Goal: Transaction & Acquisition: Purchase product/service

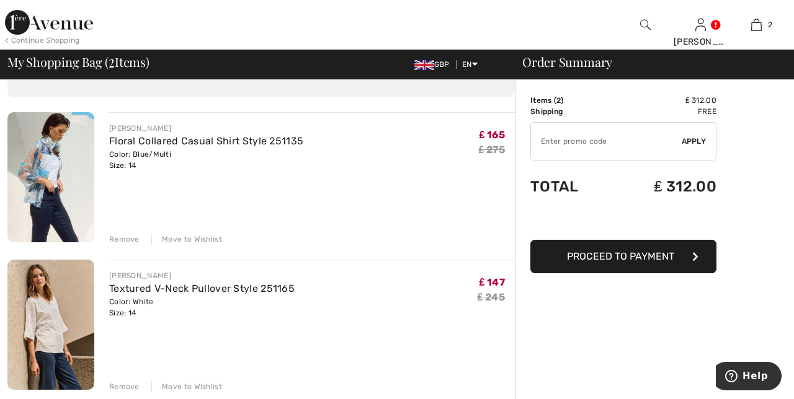
scroll to position [71, 0]
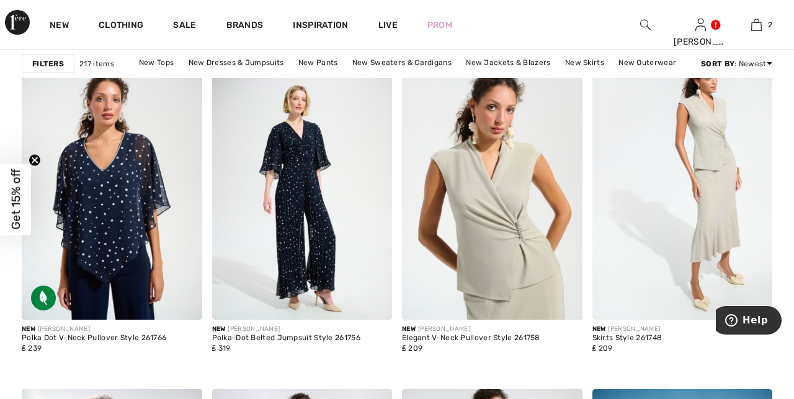
scroll to position [3467, 0]
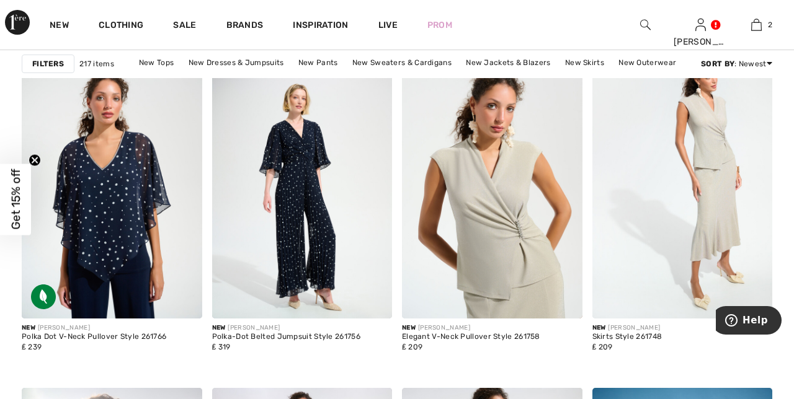
click at [306, 213] on img at bounding box center [302, 183] width 181 height 270
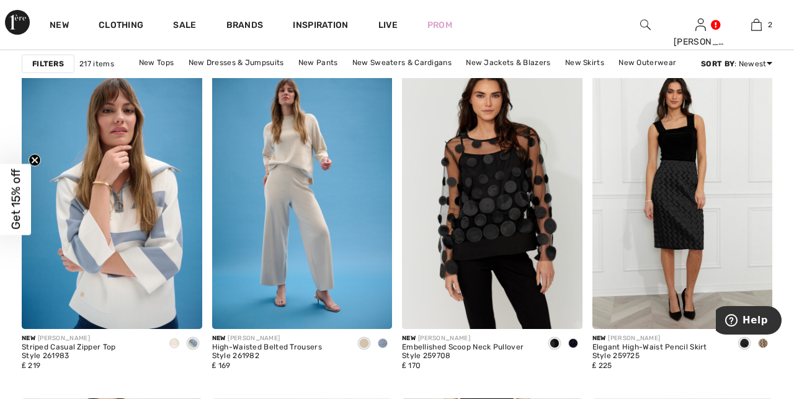
scroll to position [4261, 0]
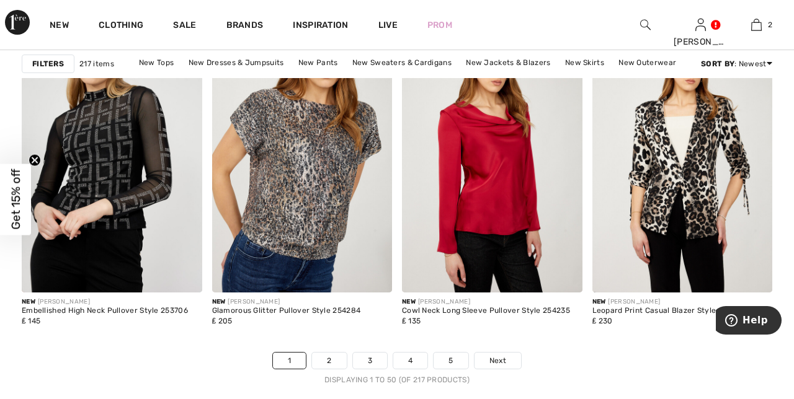
click at [506, 363] on link "Next" at bounding box center [498, 361] width 47 height 16
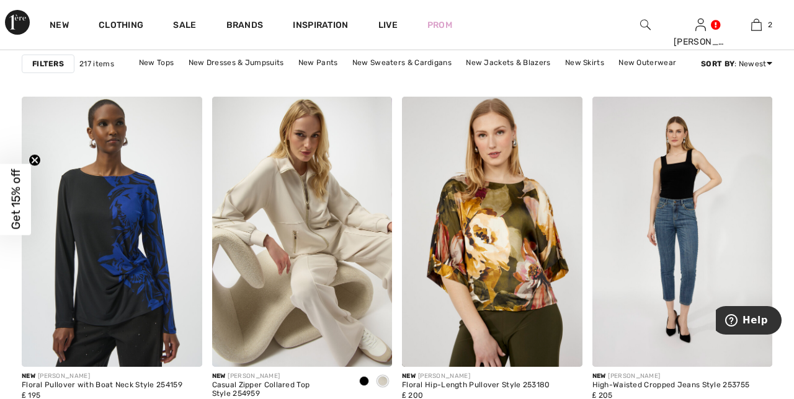
scroll to position [1574, 0]
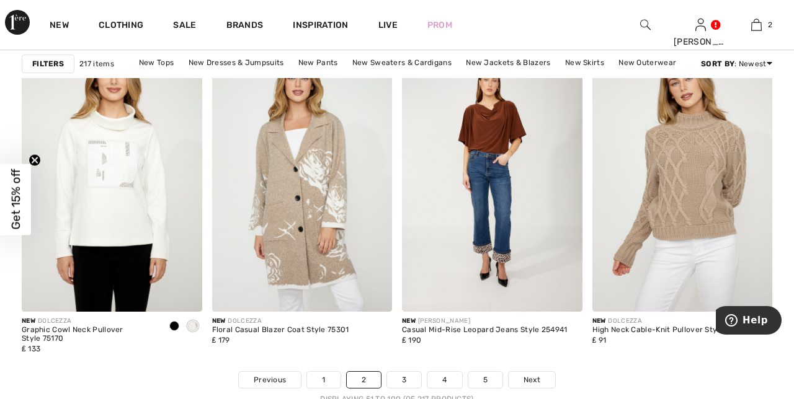
click at [532, 376] on span "Next" at bounding box center [532, 380] width 17 height 11
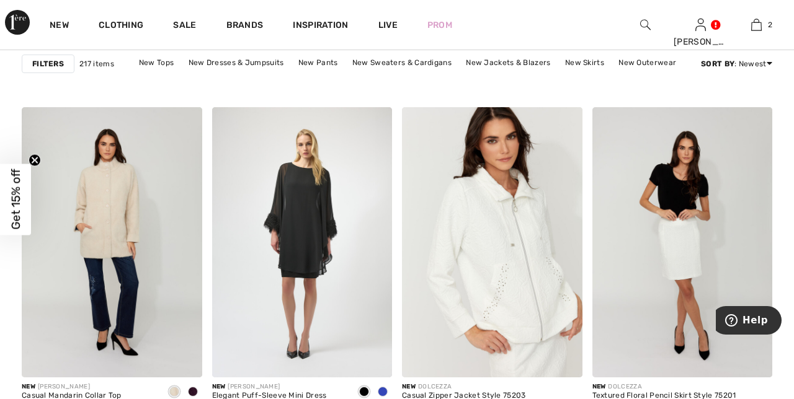
scroll to position [2261, 0]
click at [514, 269] on img at bounding box center [492, 242] width 181 height 270
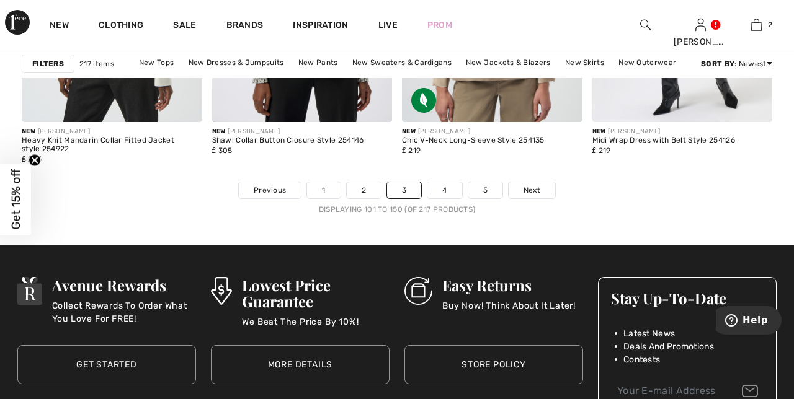
scroll to position [5150, 0]
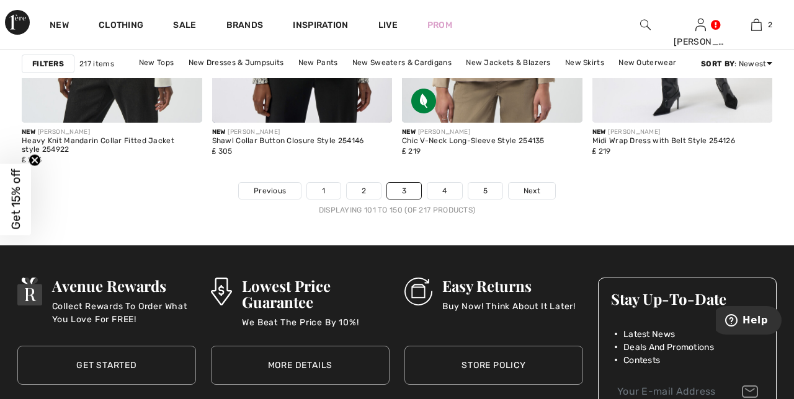
click at [530, 192] on span "Next" at bounding box center [532, 190] width 17 height 11
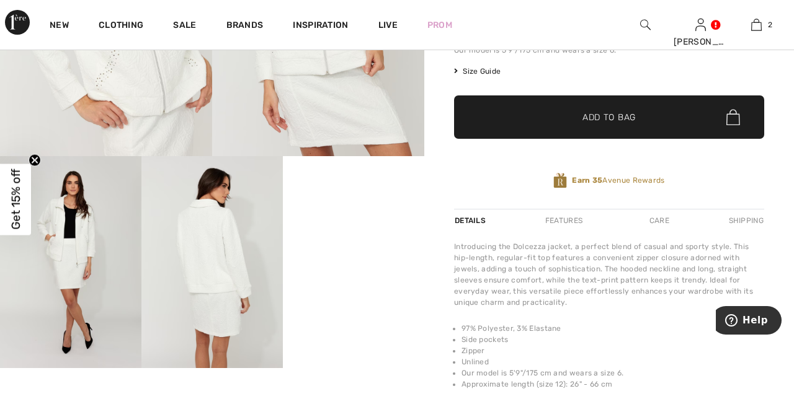
scroll to position [236, 0]
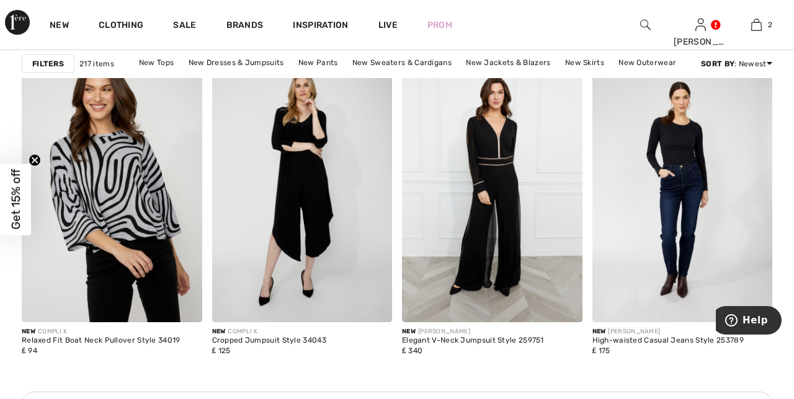
scroll to position [1160, 0]
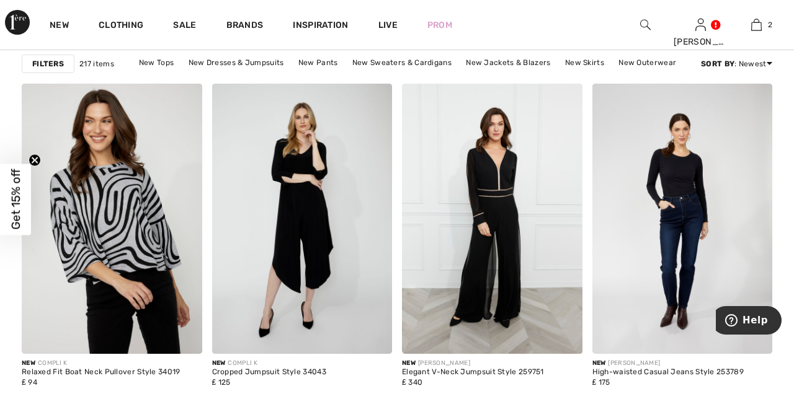
click at [501, 242] on img at bounding box center [492, 219] width 181 height 270
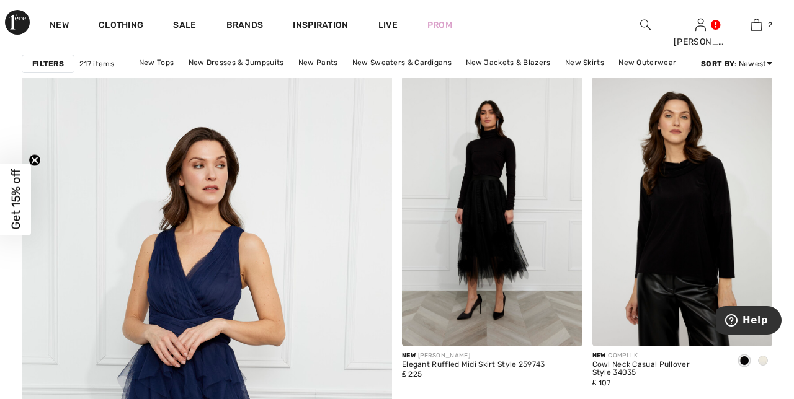
scroll to position [2759, 0]
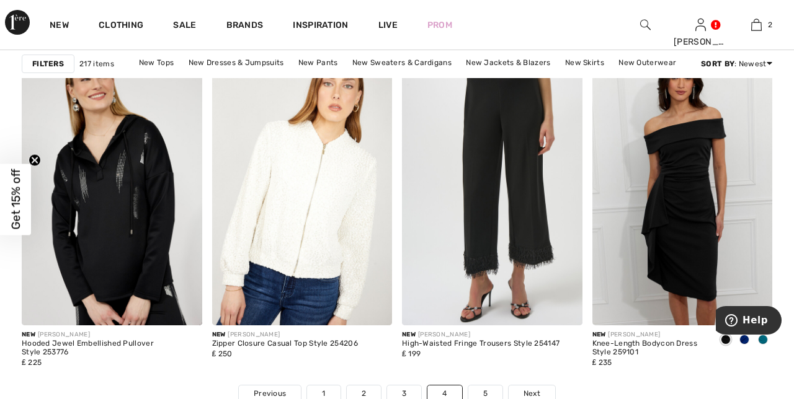
click at [533, 392] on span "Next" at bounding box center [532, 393] width 17 height 11
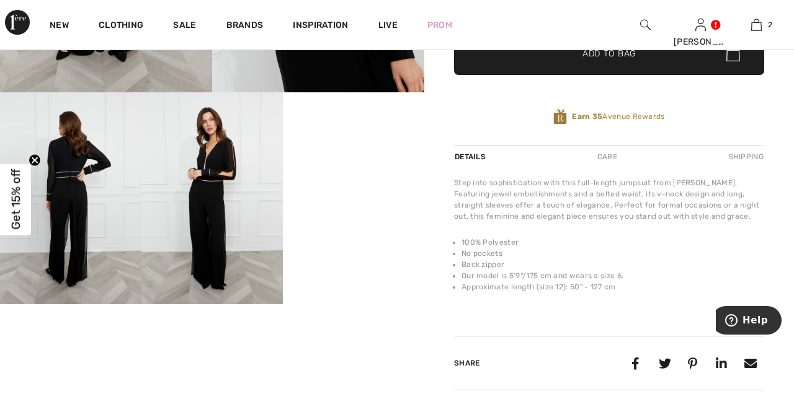
scroll to position [352, 0]
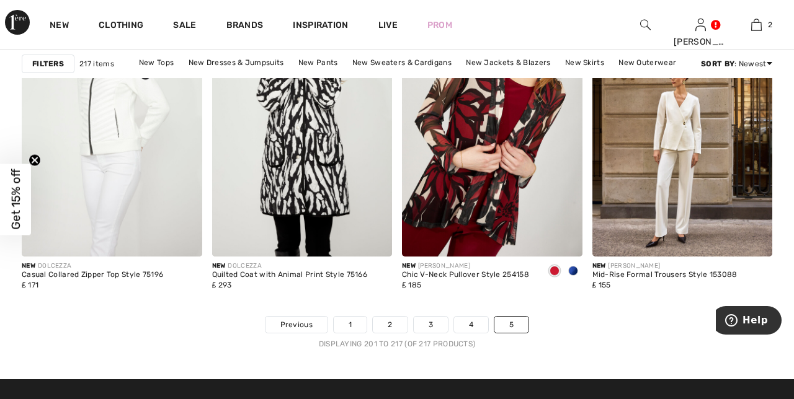
scroll to position [1702, 0]
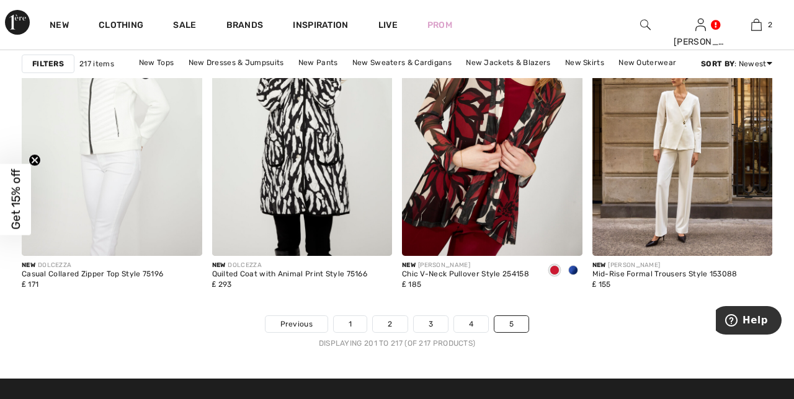
click at [511, 324] on link "5" at bounding box center [511, 324] width 34 height 16
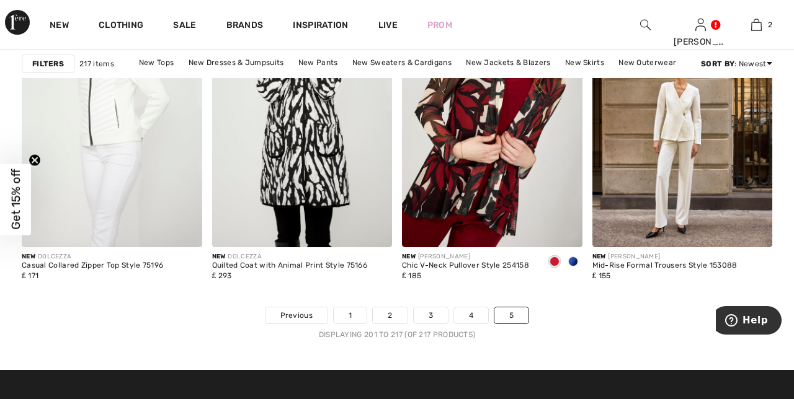
scroll to position [1754, 0]
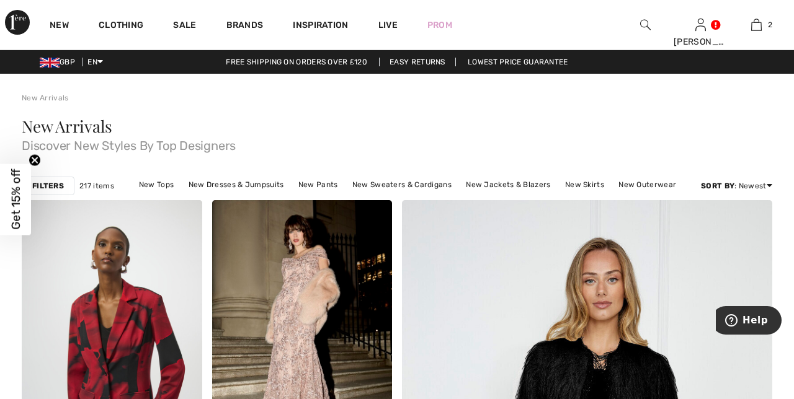
click at [184, 20] on link "Sale" at bounding box center [184, 26] width 23 height 13
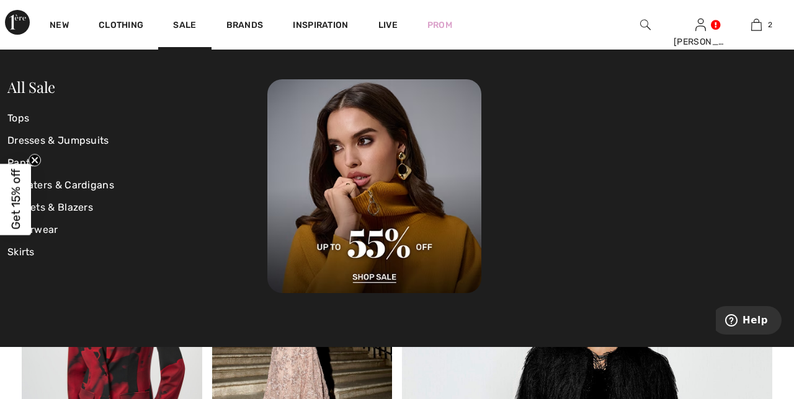
click at [46, 83] on link "All Sale" at bounding box center [31, 87] width 48 height 20
click at [403, 237] on img at bounding box center [374, 186] width 214 height 214
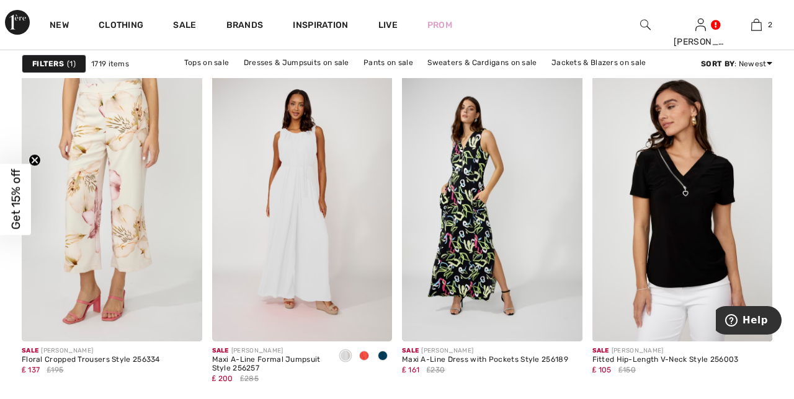
scroll to position [1618, 0]
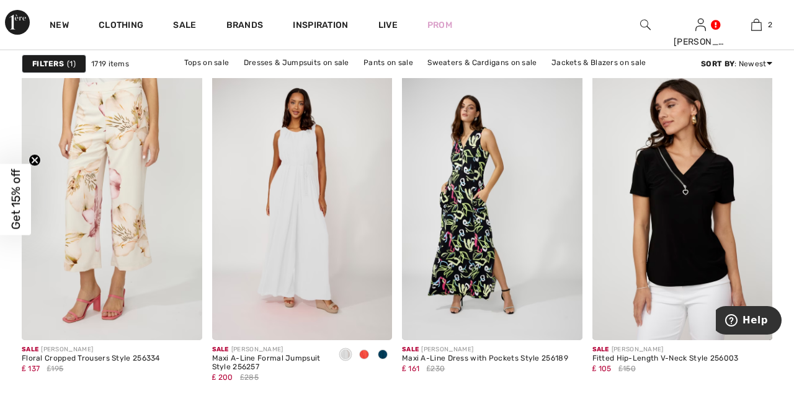
click at [472, 222] on img at bounding box center [492, 205] width 181 height 270
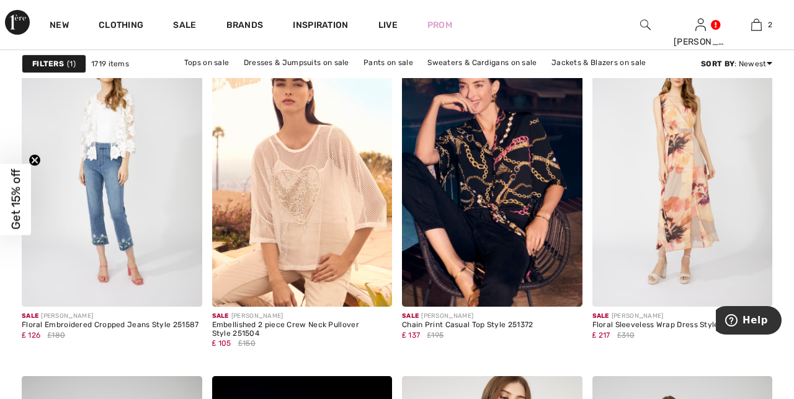
scroll to position [1992, 0]
click at [314, 202] on img at bounding box center [302, 171] width 181 height 270
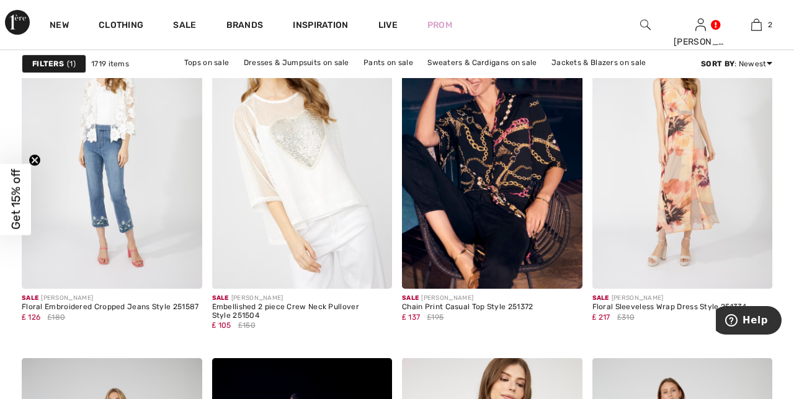
scroll to position [2044, 0]
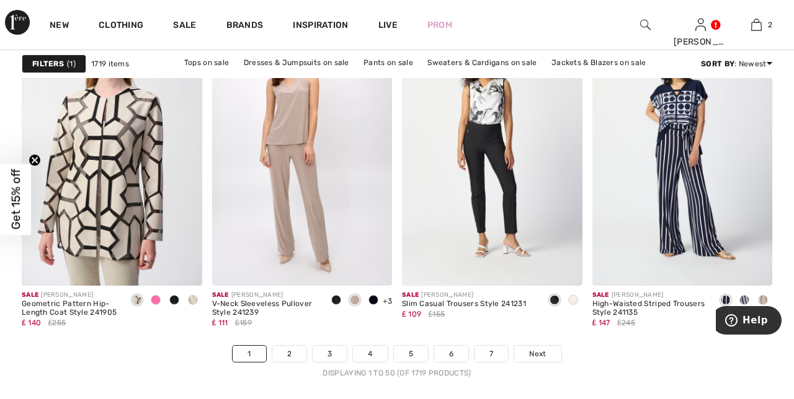
click at [533, 355] on span "Next" at bounding box center [537, 354] width 17 height 11
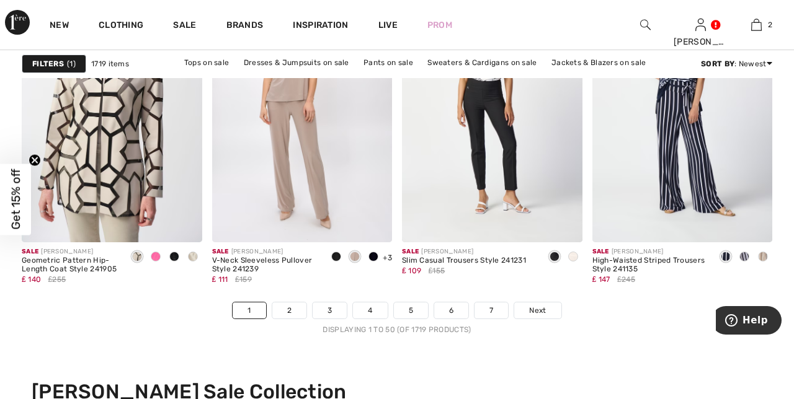
scroll to position [5039, 0]
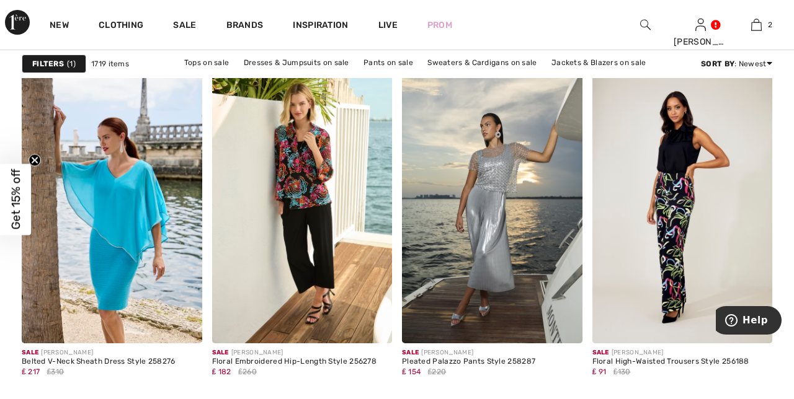
scroll to position [1139, 0]
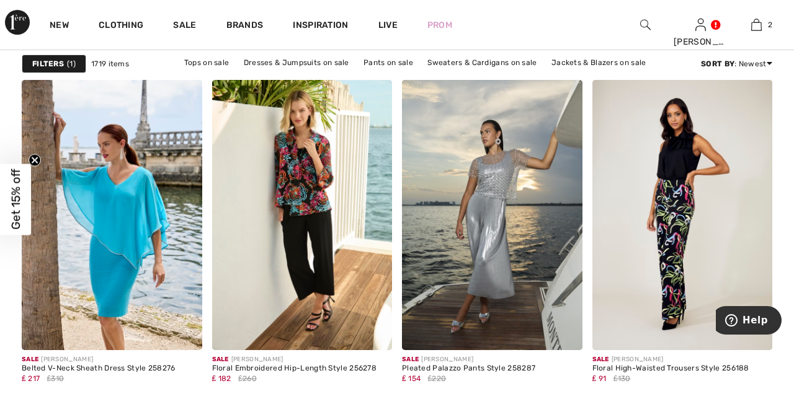
click at [674, 230] on img at bounding box center [682, 215] width 181 height 270
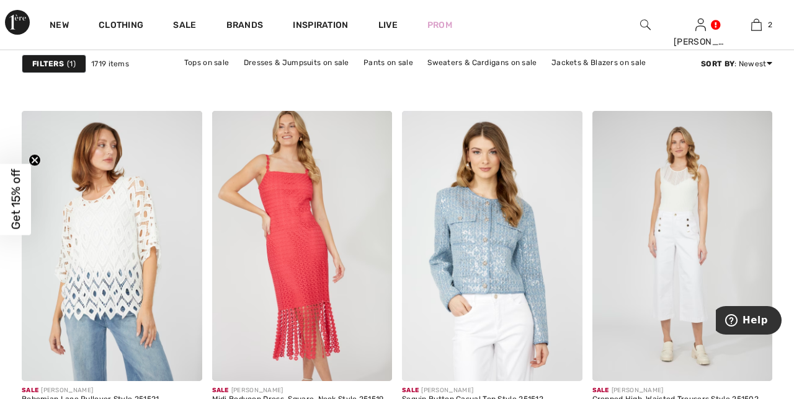
scroll to position [2259, 0]
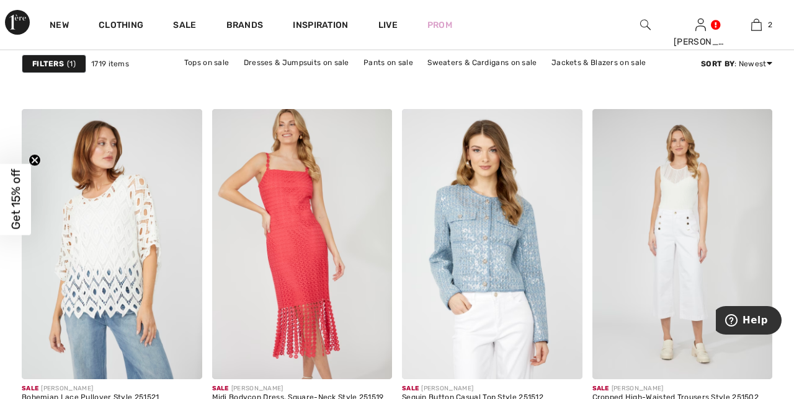
click at [298, 229] on img at bounding box center [302, 244] width 181 height 270
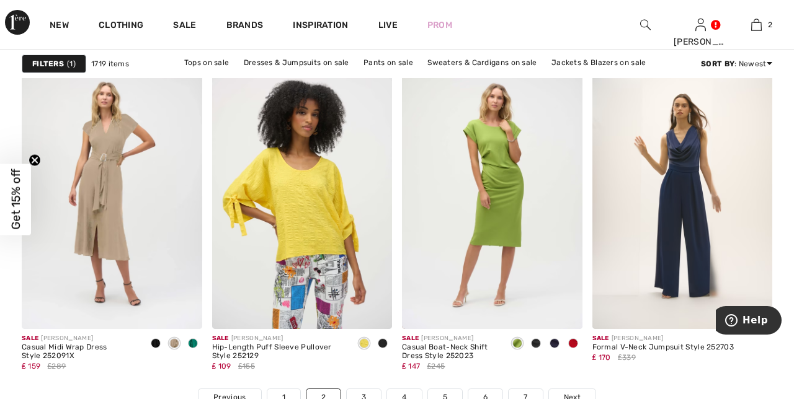
scroll to position [4944, 0]
click at [564, 396] on span "Next" at bounding box center [572, 396] width 17 height 11
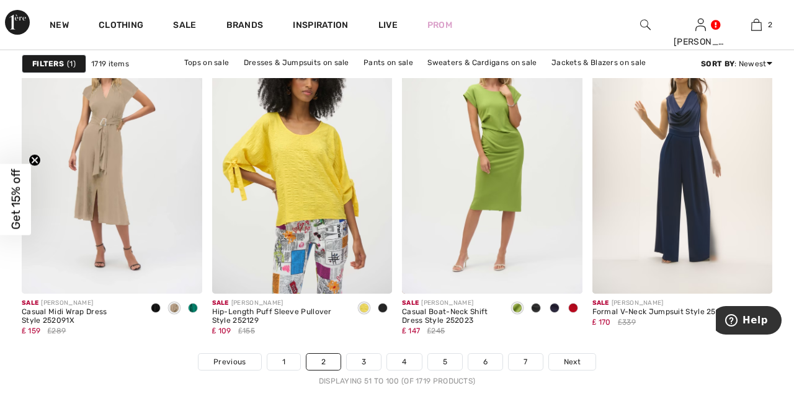
scroll to position [4997, 0]
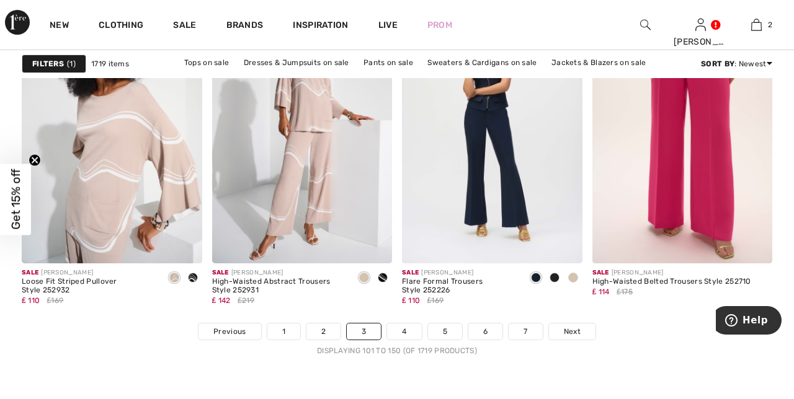
click at [570, 336] on span "Next" at bounding box center [572, 331] width 17 height 11
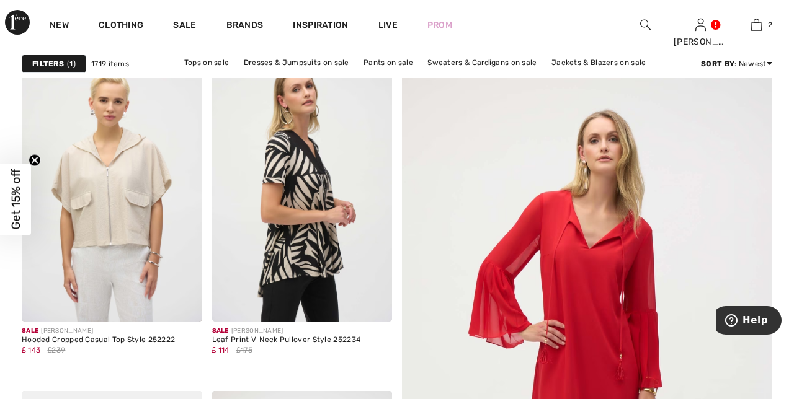
click at [123, 198] on img at bounding box center [112, 186] width 181 height 270
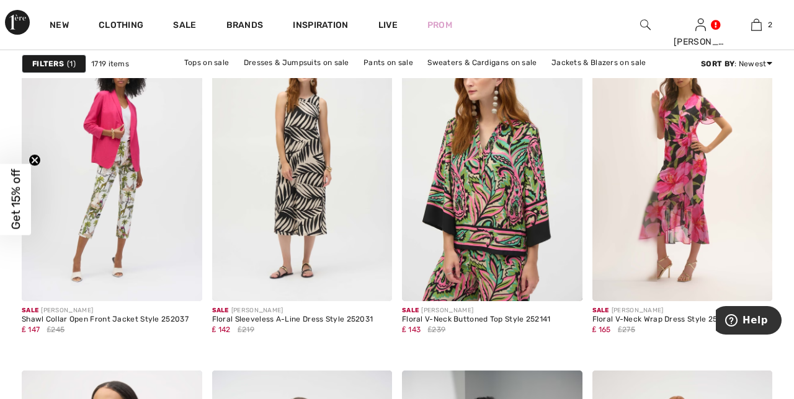
scroll to position [847, 0]
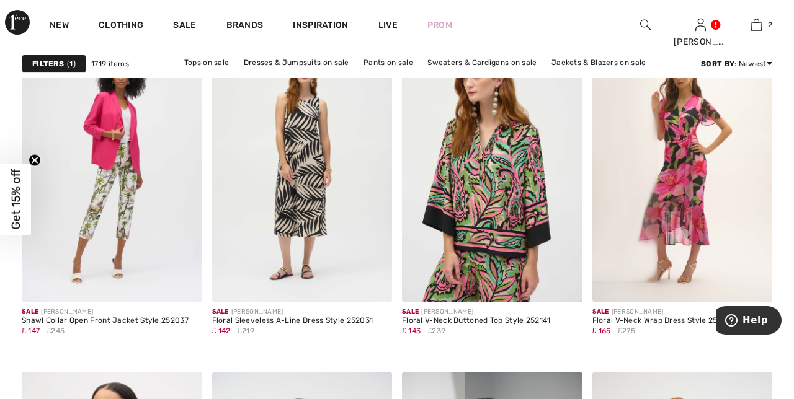
click at [690, 243] on img at bounding box center [682, 168] width 181 height 270
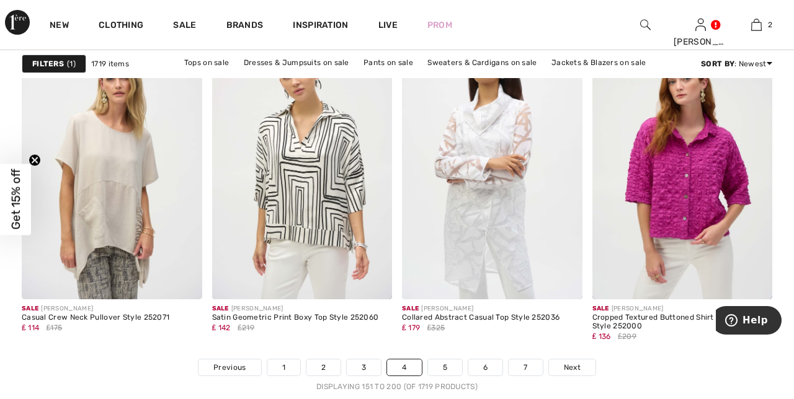
scroll to position [4975, 0]
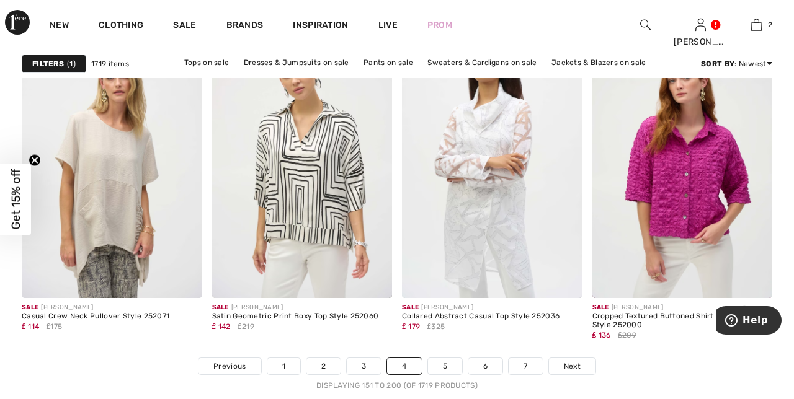
click at [574, 363] on span "Next" at bounding box center [572, 366] width 17 height 11
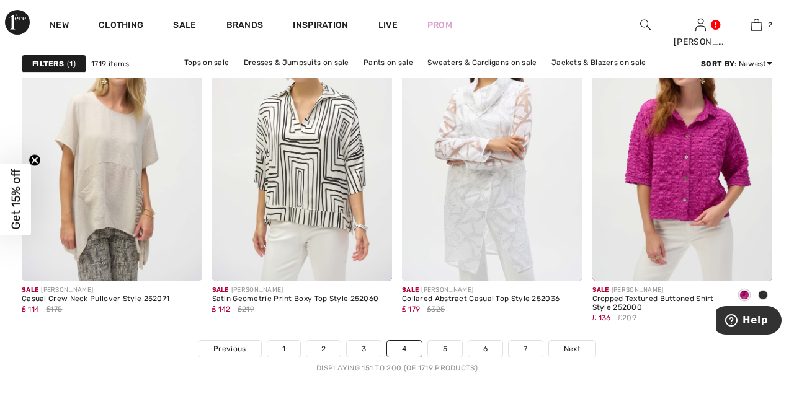
scroll to position [5027, 0]
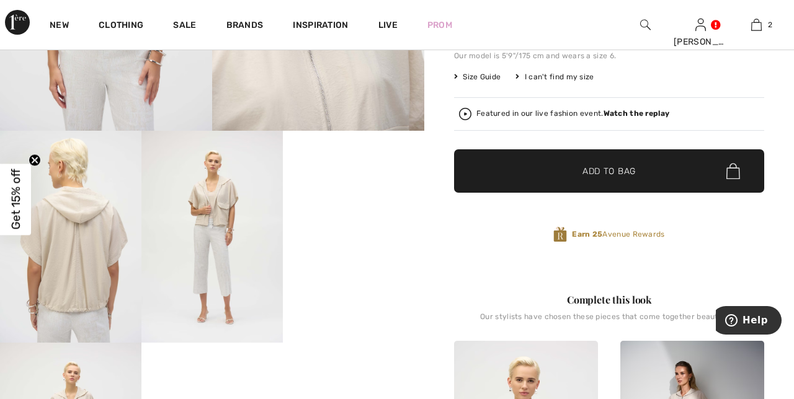
scroll to position [262, 0]
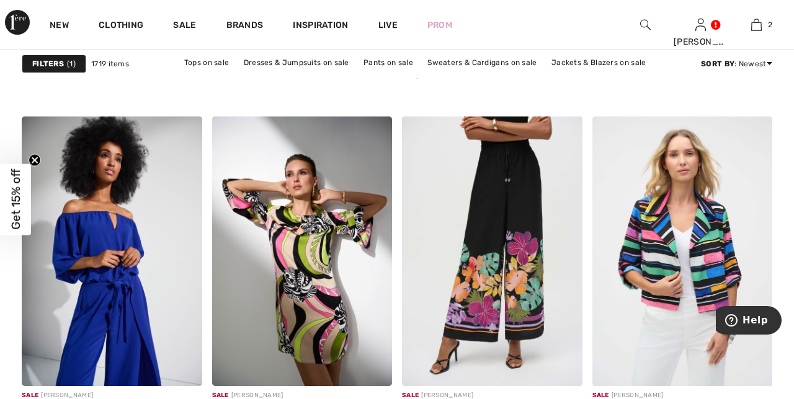
scroll to position [766, 0]
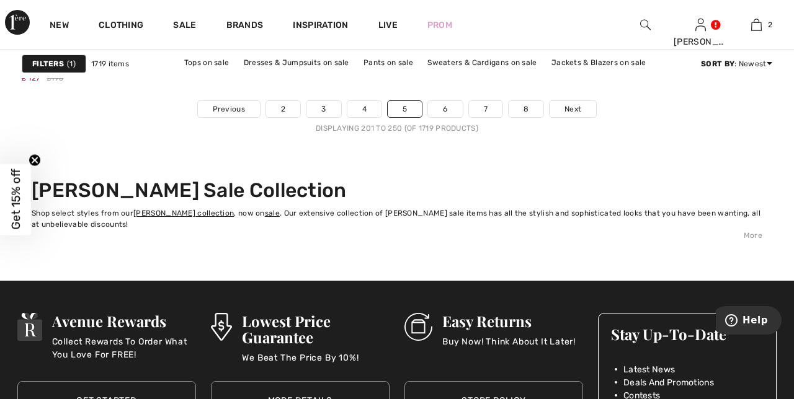
click at [569, 107] on span "Next" at bounding box center [572, 109] width 17 height 11
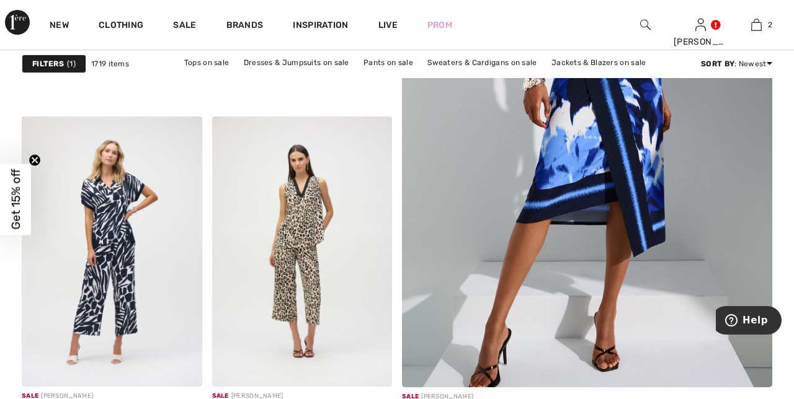
scroll to position [424, 0]
click at [617, 148] on img at bounding box center [587, 109] width 444 height 667
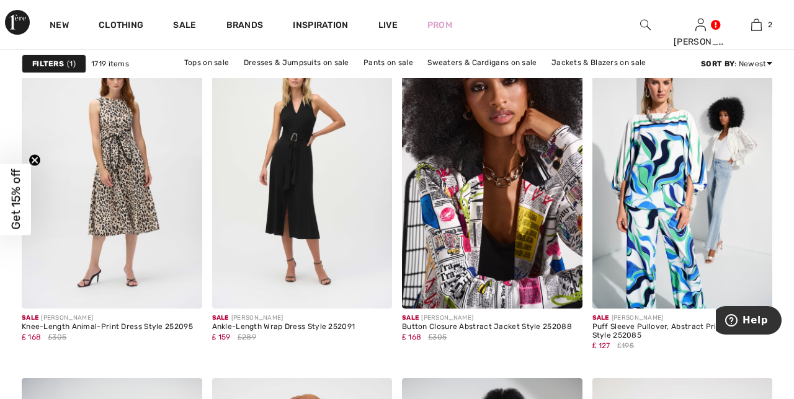
scroll to position [842, 0]
click at [670, 257] on img at bounding box center [682, 173] width 181 height 270
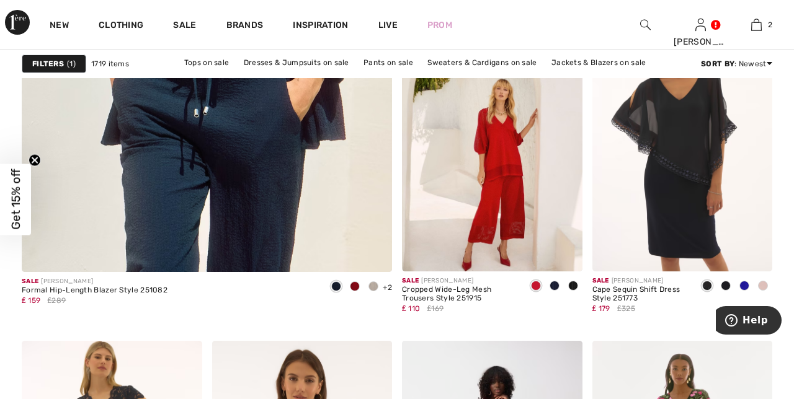
scroll to position [3175, 0]
click at [507, 233] on img at bounding box center [492, 136] width 181 height 270
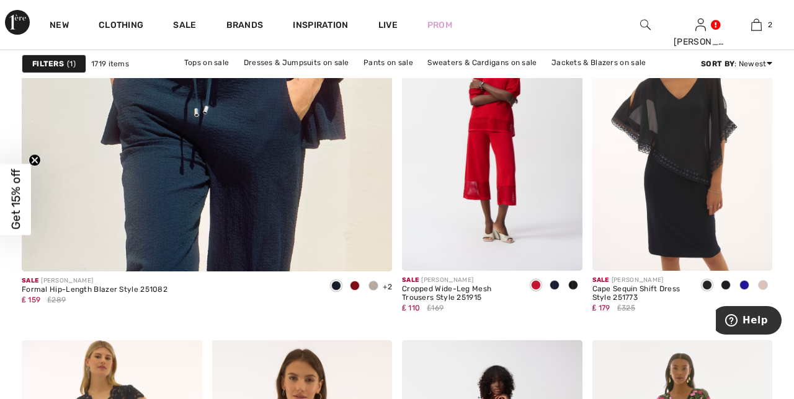
scroll to position [3227, 0]
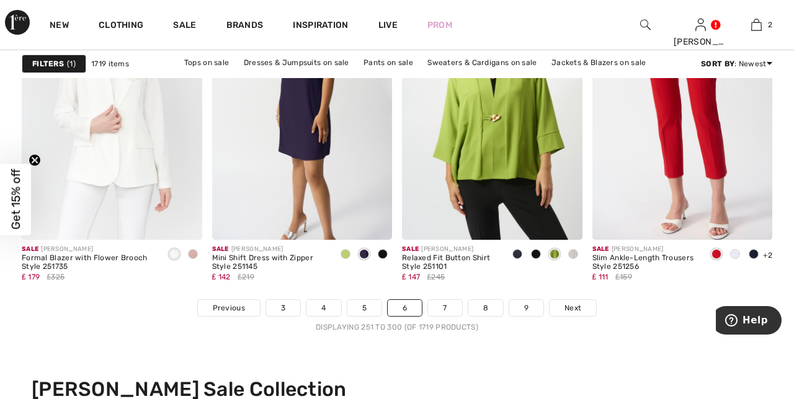
click at [568, 311] on span "Next" at bounding box center [572, 308] width 17 height 11
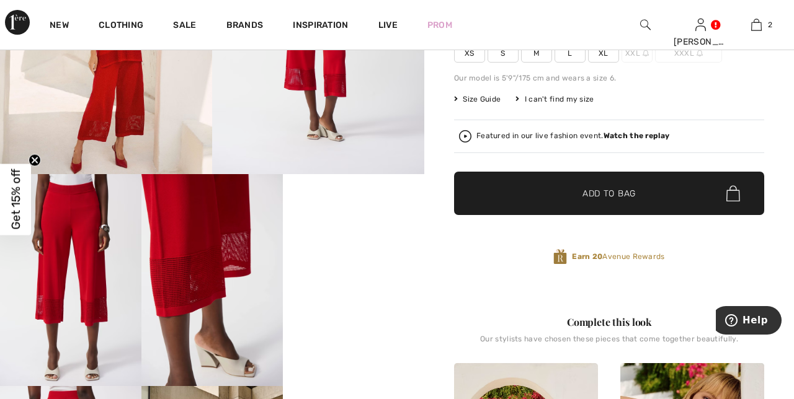
scroll to position [220, 0]
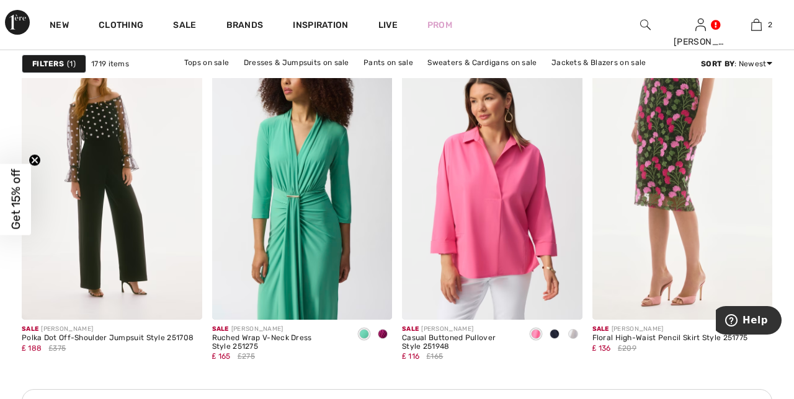
scroll to position [3806, 0]
click at [114, 175] on img at bounding box center [112, 184] width 181 height 270
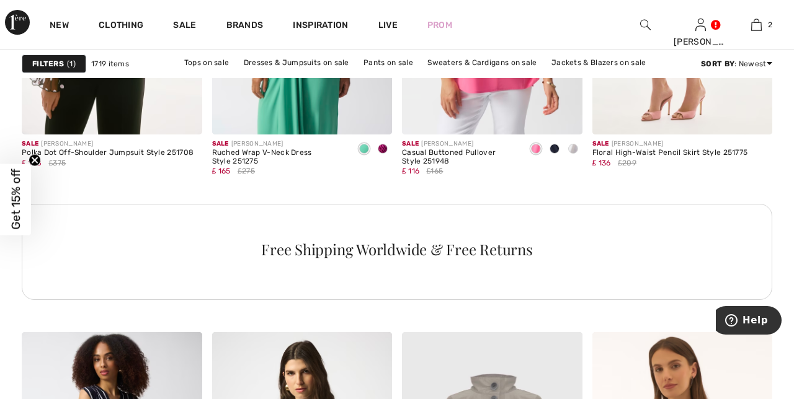
scroll to position [3992, 0]
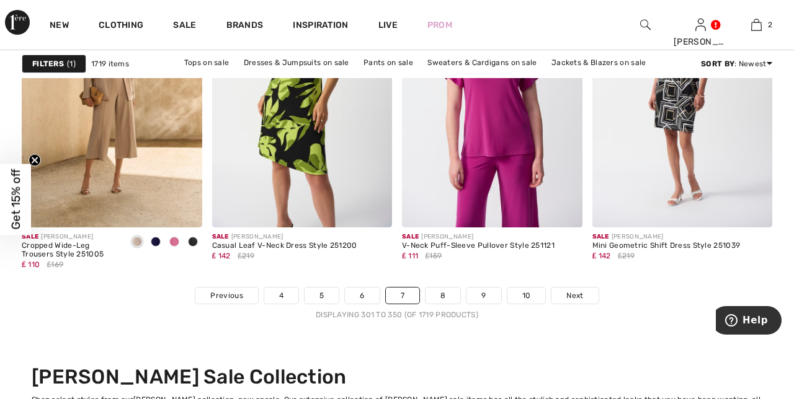
click at [576, 295] on span "Next" at bounding box center [574, 295] width 17 height 11
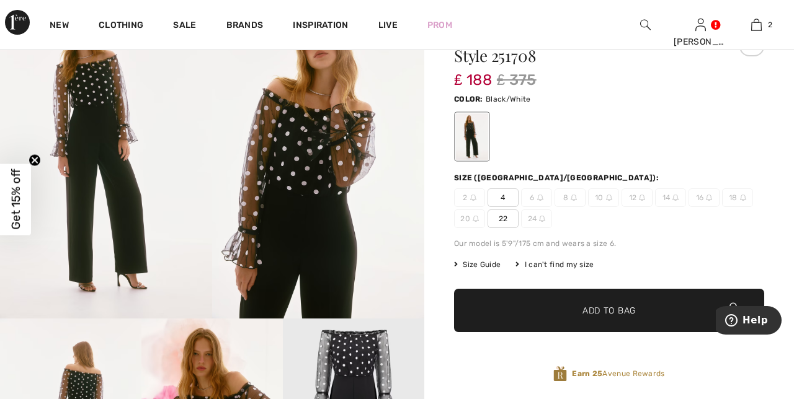
scroll to position [73, 0]
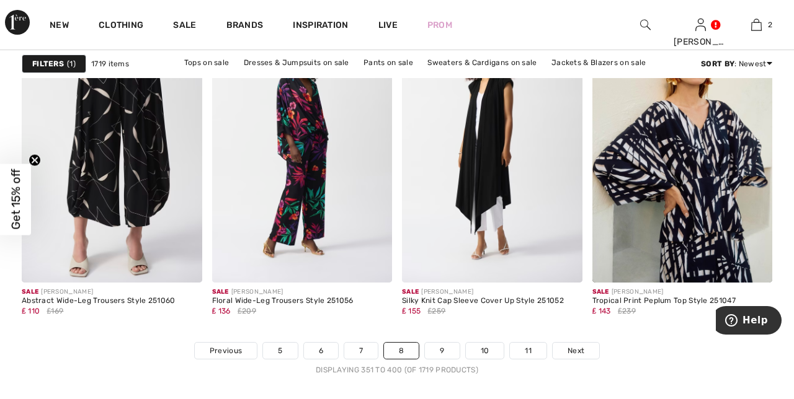
scroll to position [4992, 0]
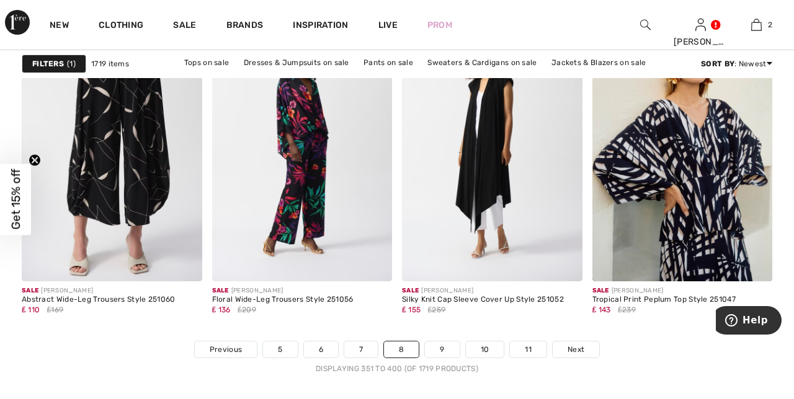
click at [572, 344] on span "Next" at bounding box center [576, 349] width 17 height 11
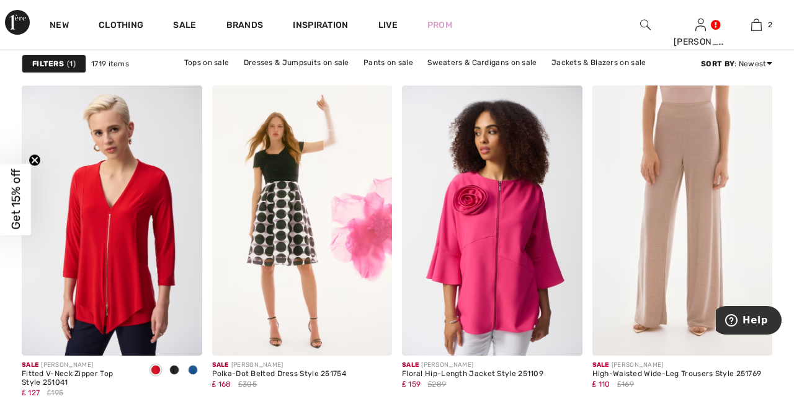
scroll to position [1135, 0]
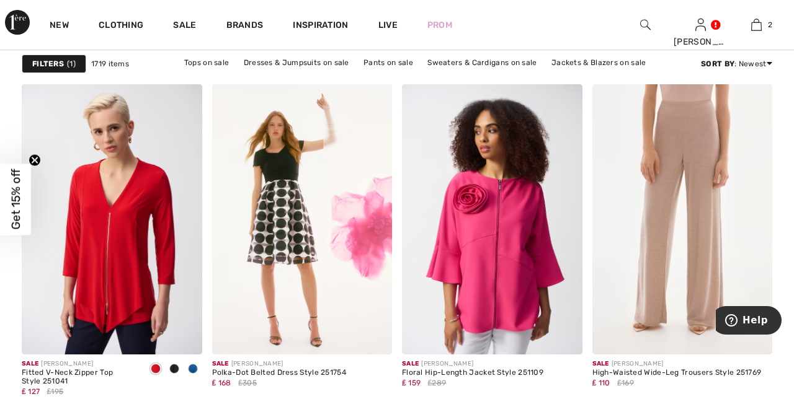
click at [501, 252] on img at bounding box center [492, 219] width 181 height 270
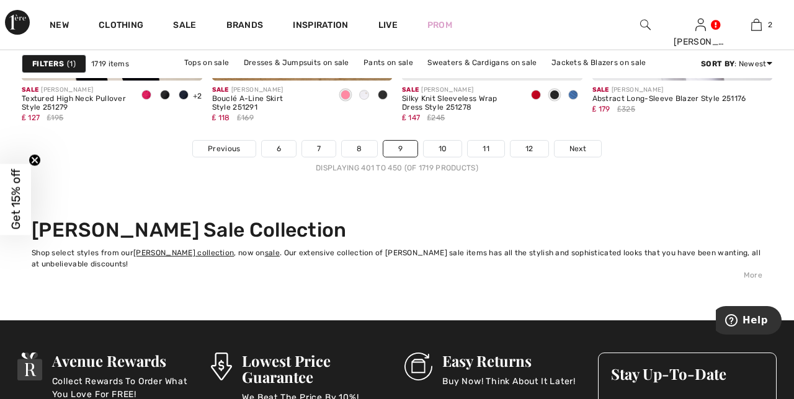
scroll to position [5194, 0]
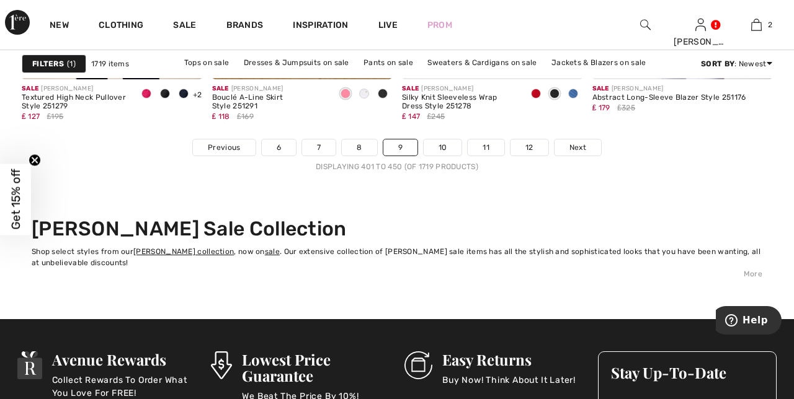
click at [576, 143] on span "Next" at bounding box center [577, 147] width 17 height 11
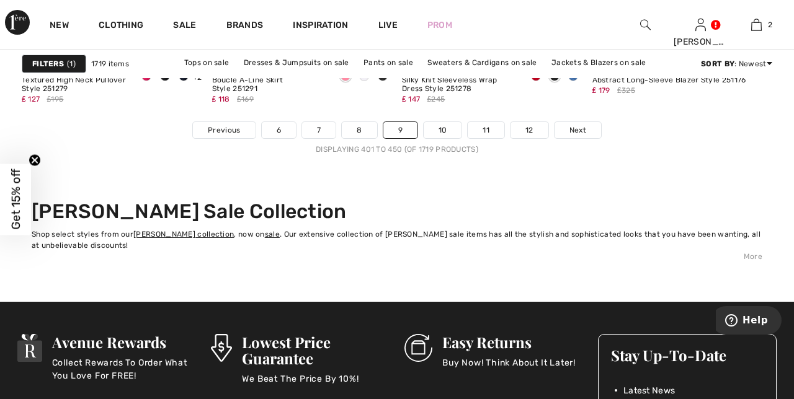
scroll to position [5246, 0]
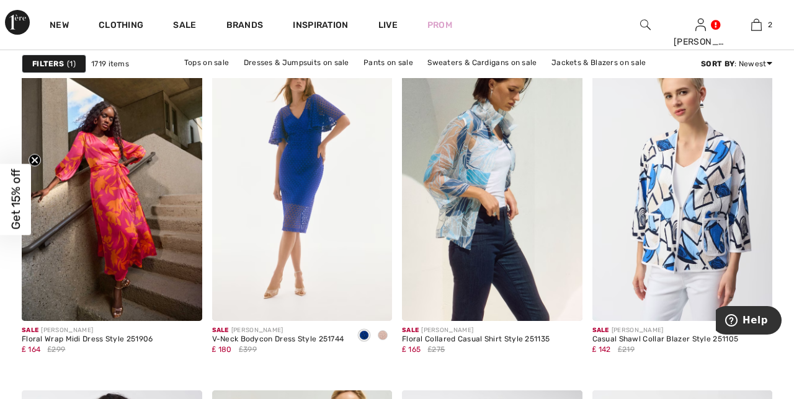
scroll to position [4273, 0]
click at [120, 205] on img at bounding box center [112, 186] width 181 height 270
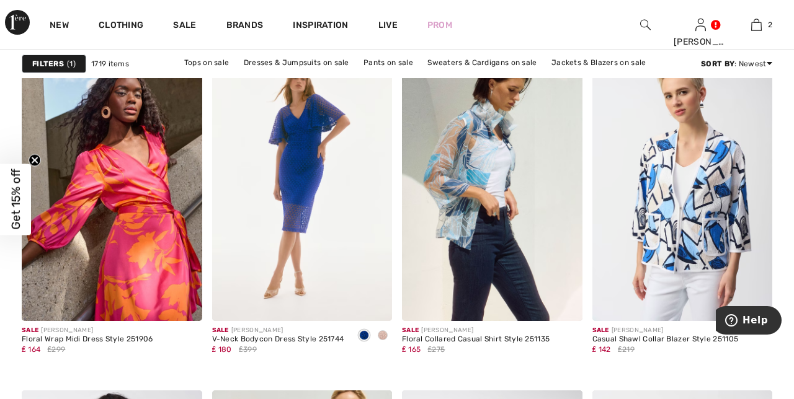
scroll to position [4325, 0]
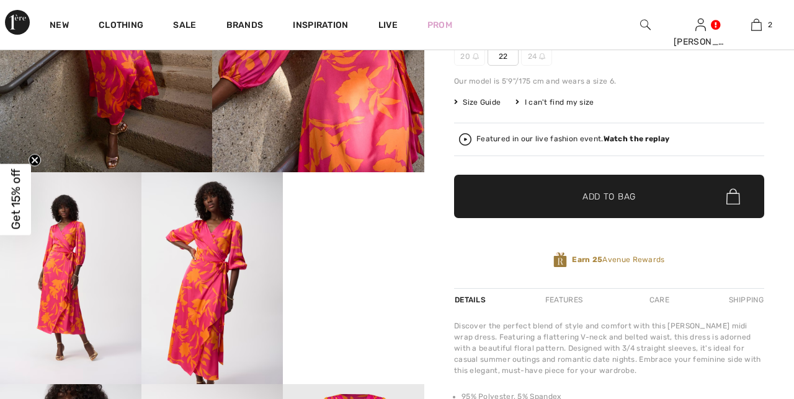
checkbox input "true"
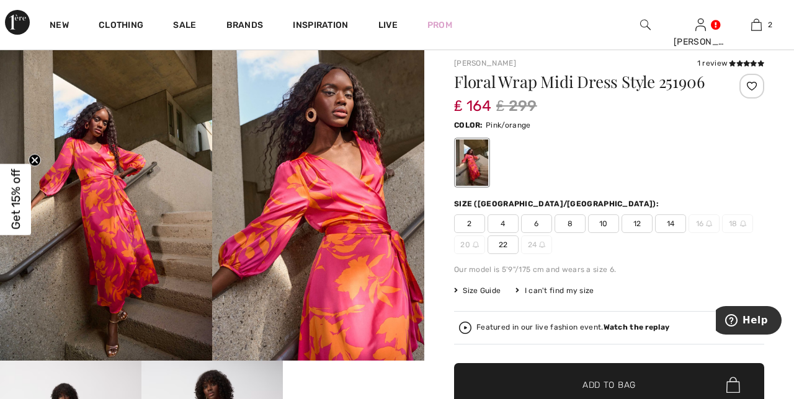
scroll to position [30, 0]
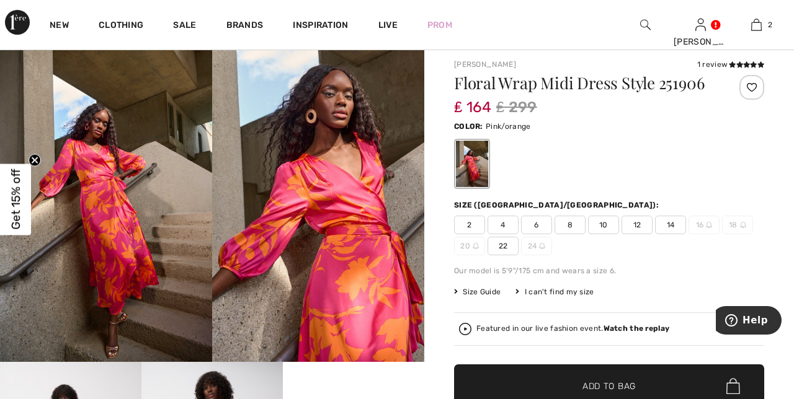
click at [674, 225] on span "14" at bounding box center [670, 225] width 31 height 19
click at [628, 380] on span "Add to Bag" at bounding box center [608, 386] width 53 height 13
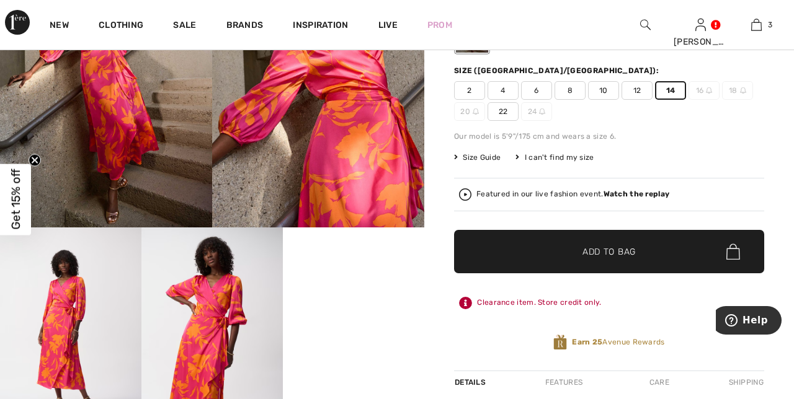
scroll to position [163, 0]
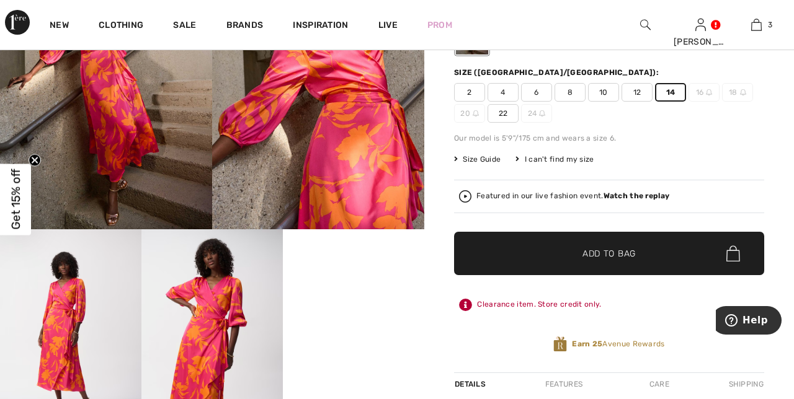
click at [770, 28] on span "3" at bounding box center [770, 24] width 4 height 11
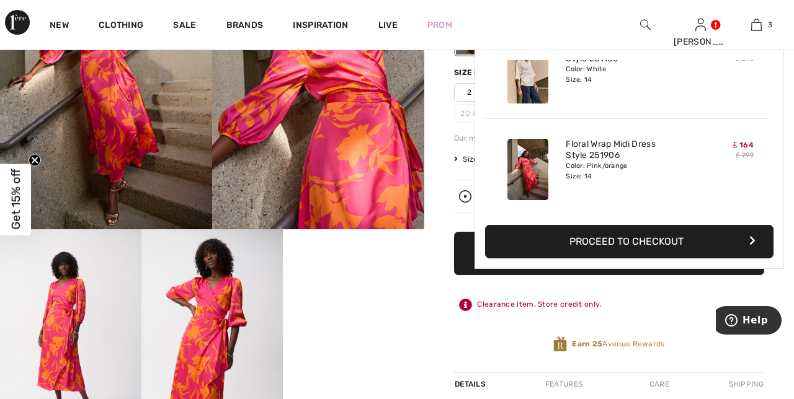
click at [663, 241] on button "Proceed to Checkout" at bounding box center [629, 241] width 288 height 33
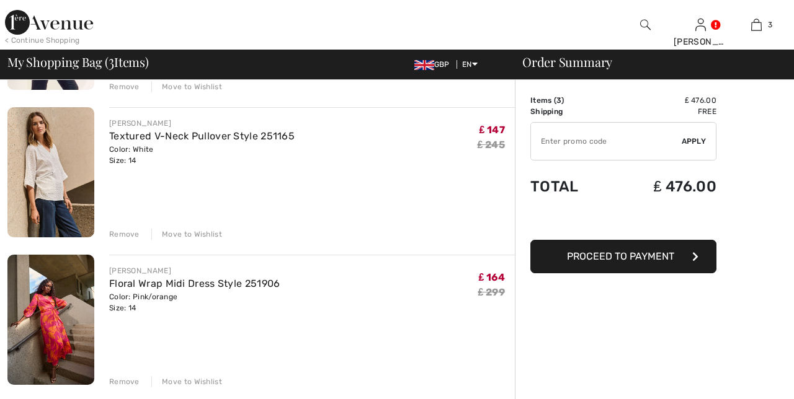
scroll to position [223, 0]
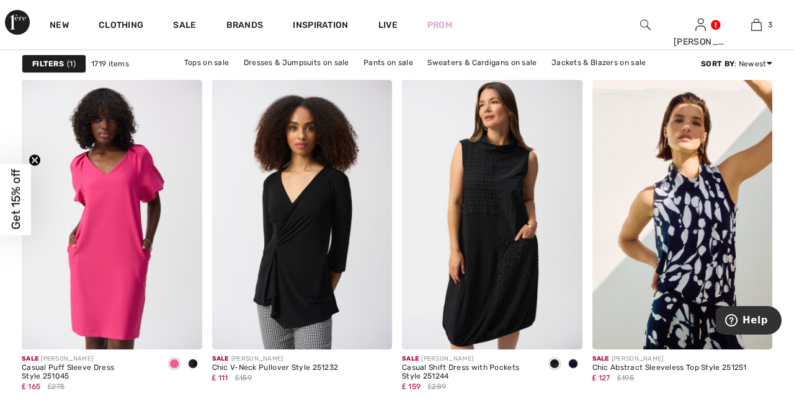
scroll to position [5107, 0]
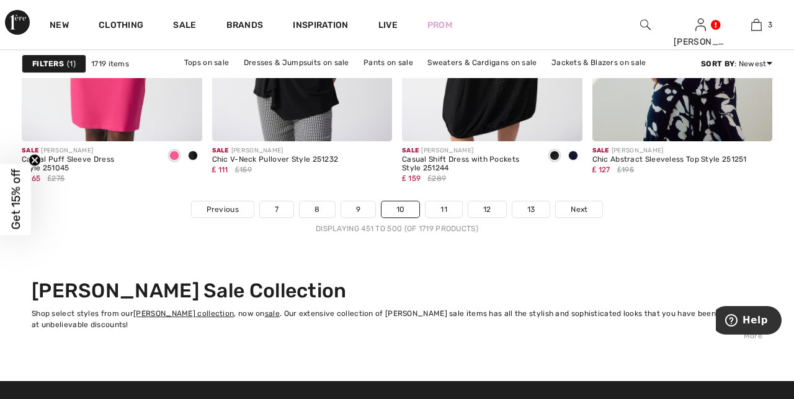
click at [581, 210] on span "Next" at bounding box center [579, 209] width 17 height 11
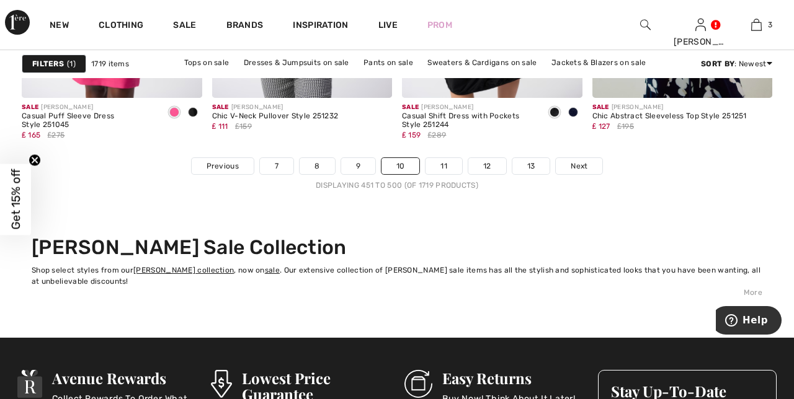
scroll to position [5184, 0]
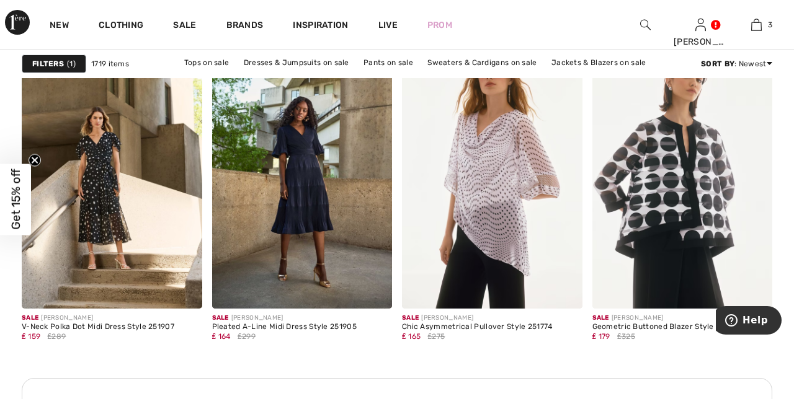
scroll to position [2299, 0]
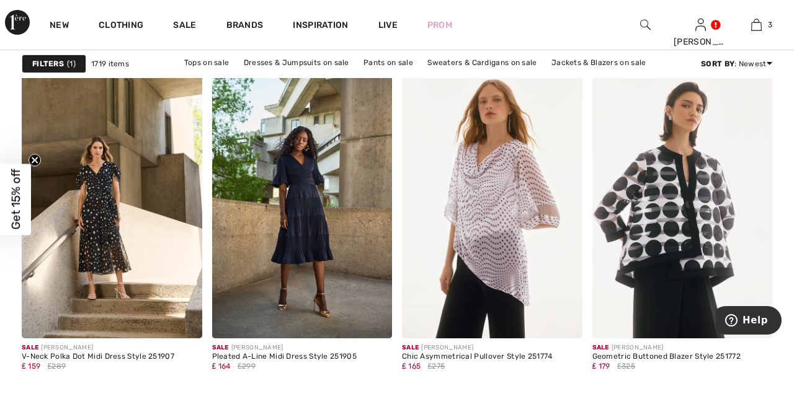
click at [112, 232] on img at bounding box center [112, 203] width 181 height 270
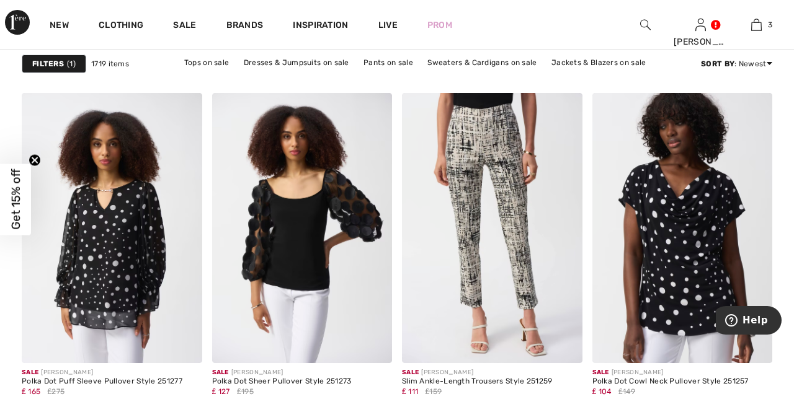
scroll to position [3421, 0]
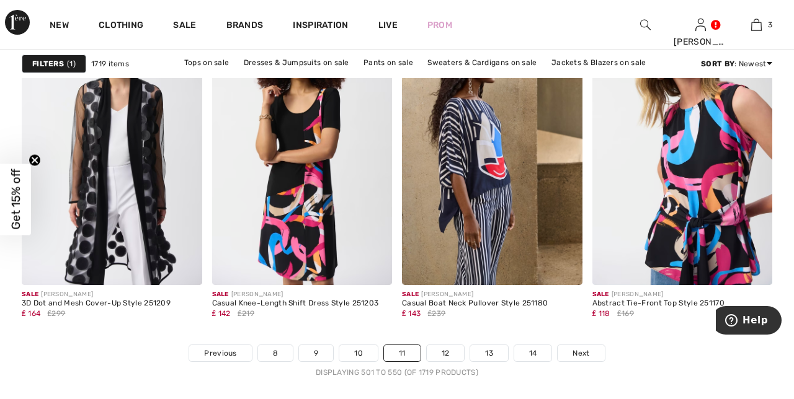
click at [582, 355] on span "Next" at bounding box center [581, 353] width 17 height 11
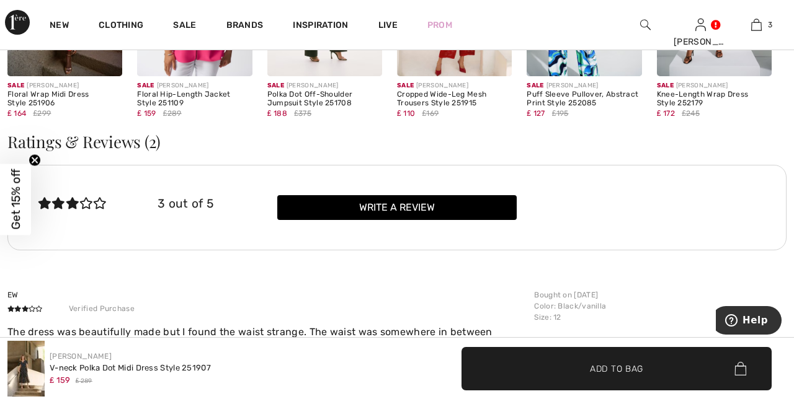
scroll to position [1489, 0]
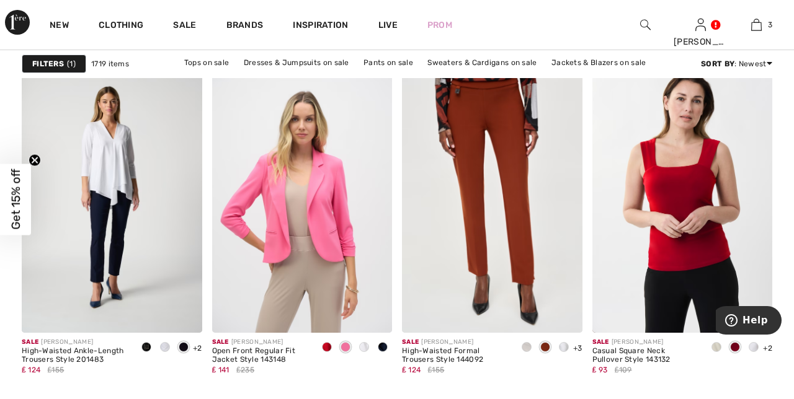
scroll to position [3453, 0]
click at [506, 181] on img at bounding box center [492, 198] width 181 height 270
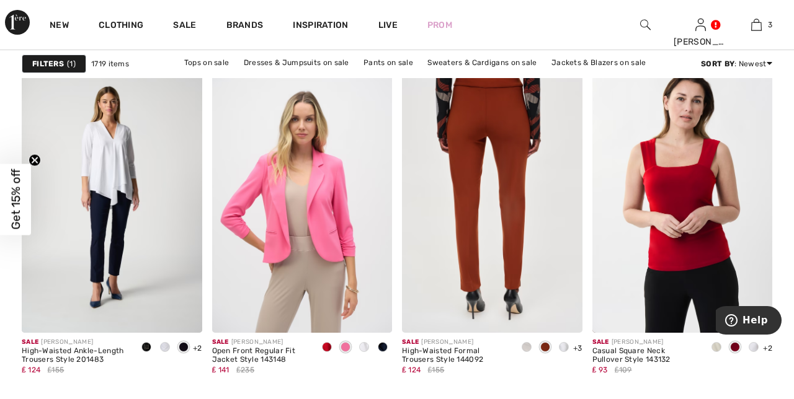
scroll to position [3505, 0]
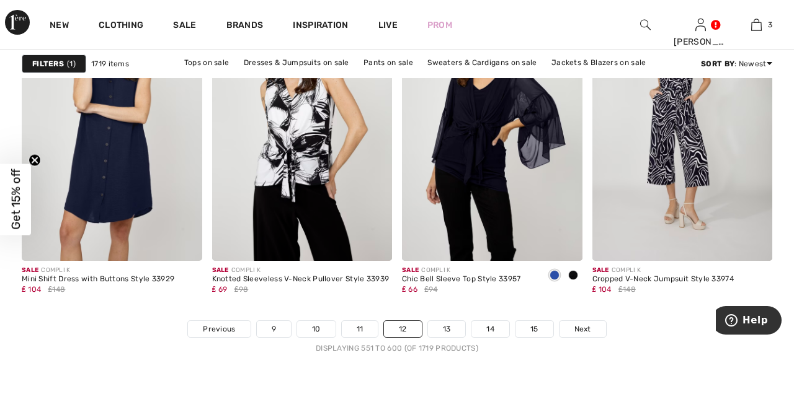
click at [588, 332] on span "Next" at bounding box center [582, 329] width 17 height 11
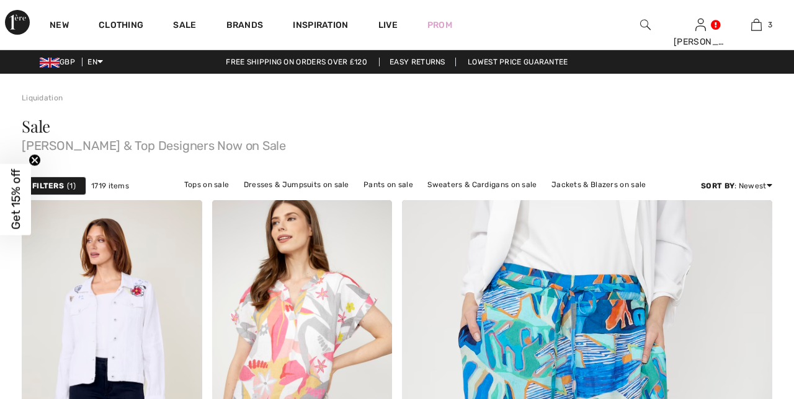
checkbox input "true"
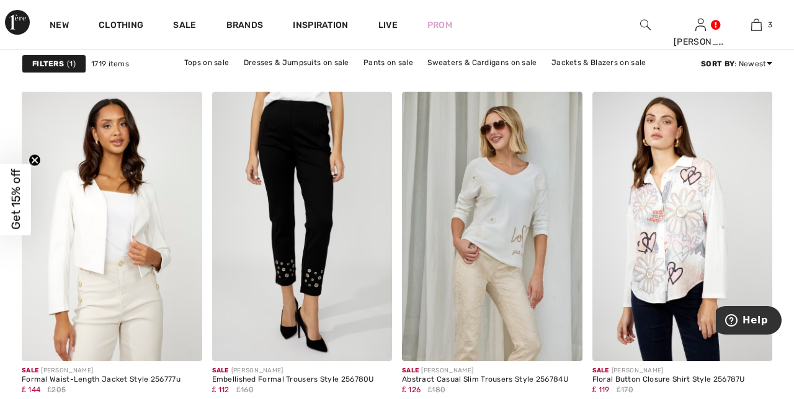
scroll to position [4912, 0]
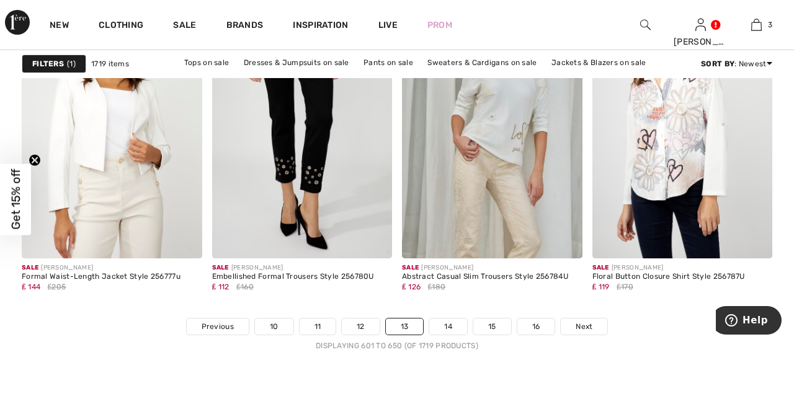
click at [580, 324] on span "Next" at bounding box center [584, 326] width 17 height 11
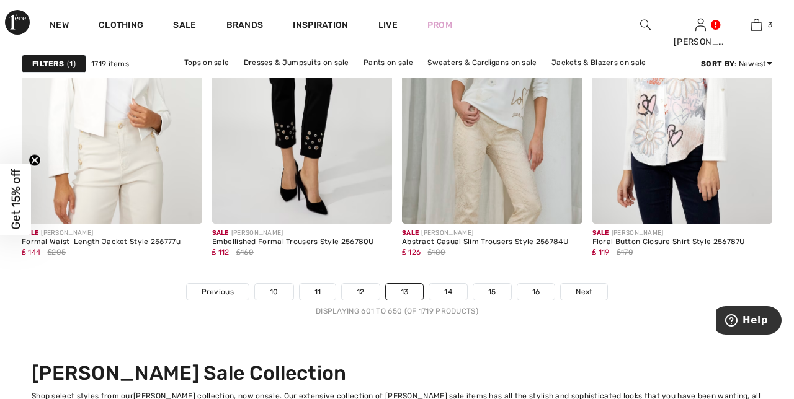
scroll to position [5067, 0]
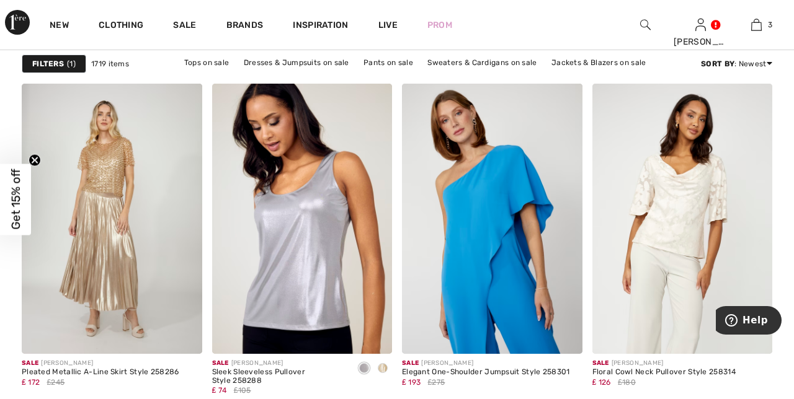
scroll to position [3772, 0]
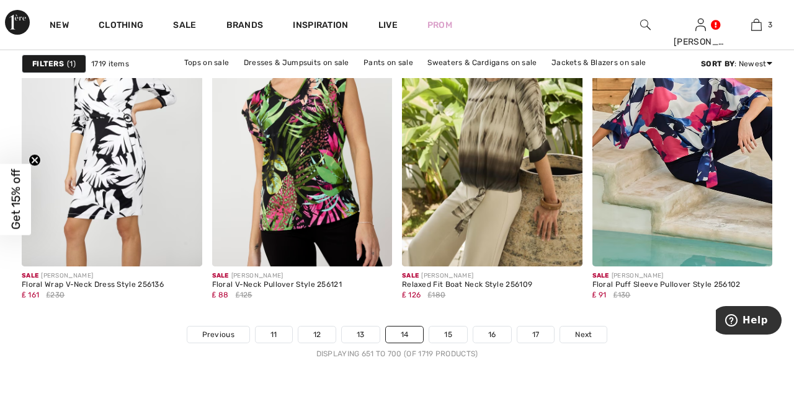
click at [581, 333] on span "Next" at bounding box center [583, 334] width 17 height 11
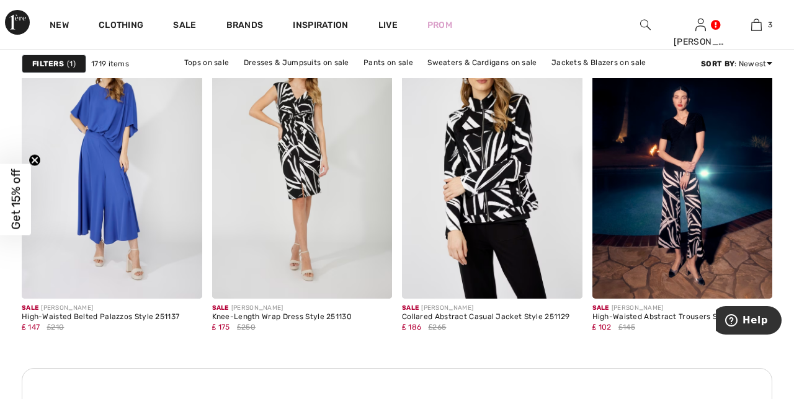
scroll to position [3827, 0]
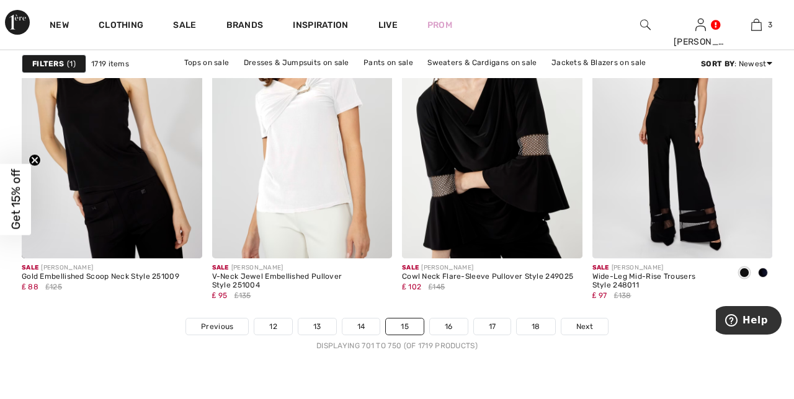
click at [582, 328] on span "Next" at bounding box center [584, 326] width 17 height 11
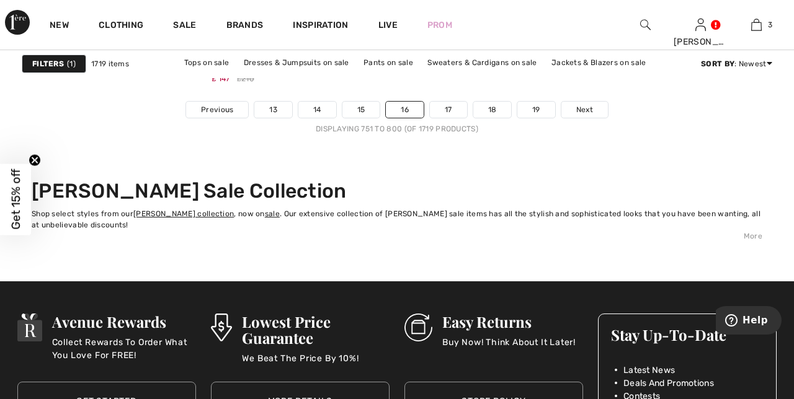
scroll to position [5232, 0]
click at [582, 107] on span "Next" at bounding box center [584, 109] width 17 height 11
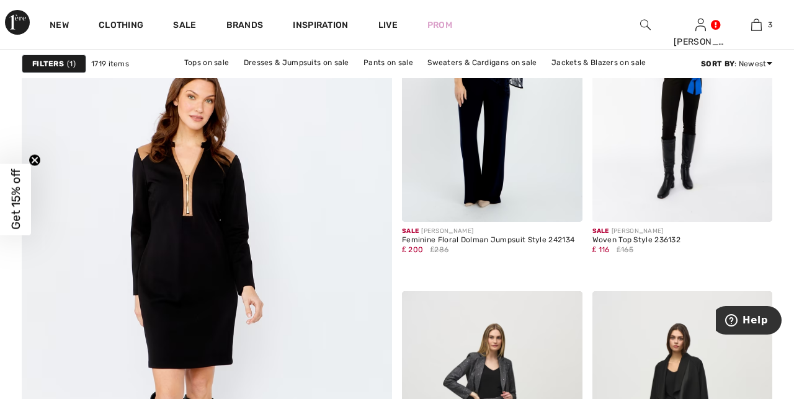
scroll to position [2884, 0]
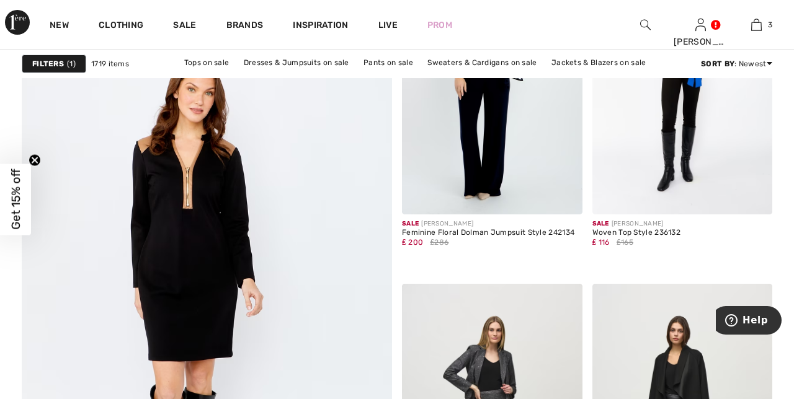
click at [196, 220] on img at bounding box center [206, 277] width 444 height 667
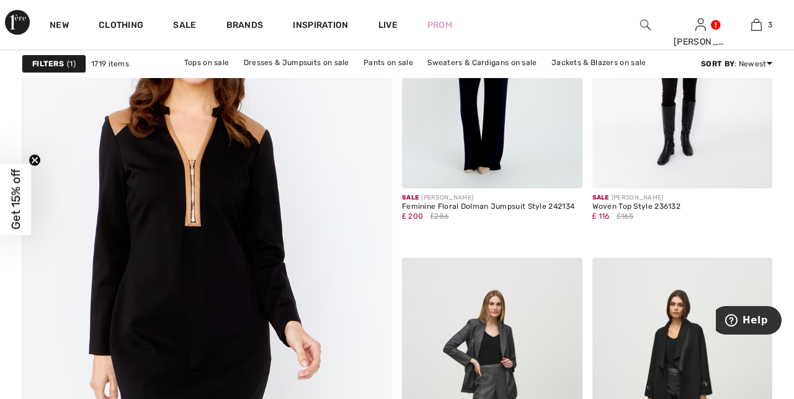
scroll to position [2944, 0]
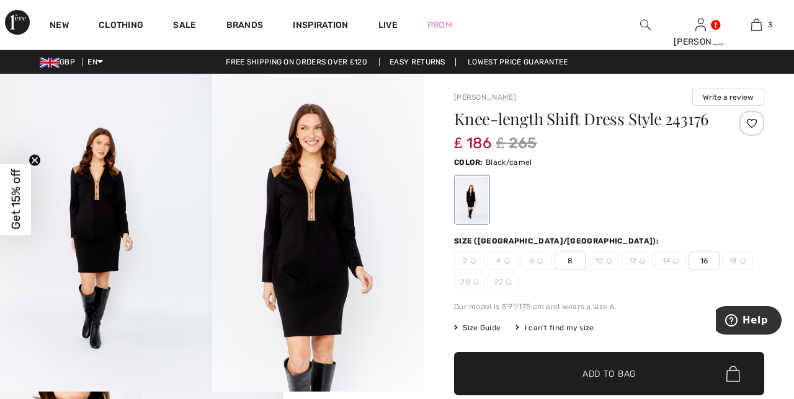
click at [703, 265] on span "16" at bounding box center [704, 261] width 31 height 19
click at [628, 375] on span "Add to Bag" at bounding box center [608, 374] width 53 height 13
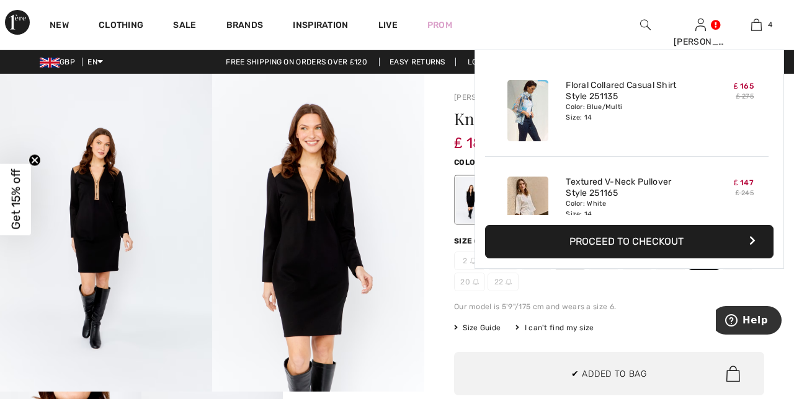
scroll to position [231, 0]
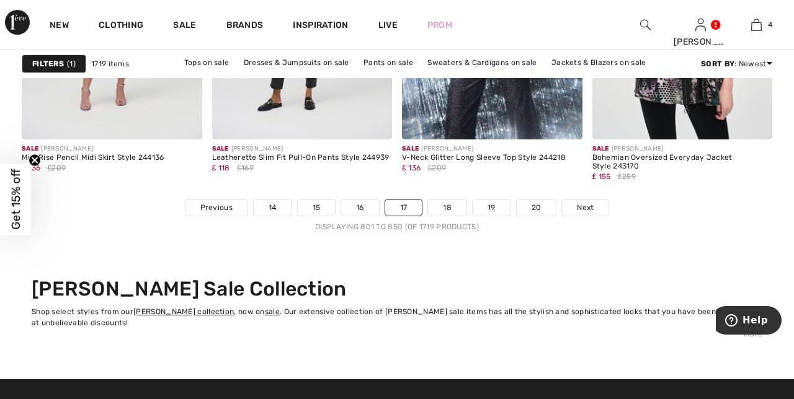
scroll to position [5155, 0]
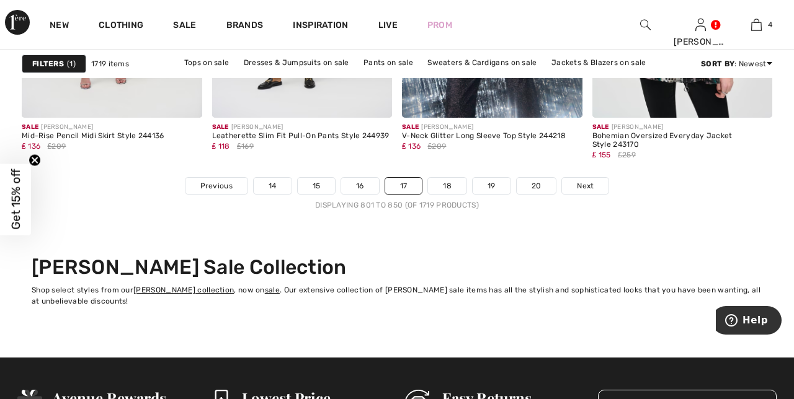
click at [589, 187] on span "Next" at bounding box center [585, 186] width 17 height 11
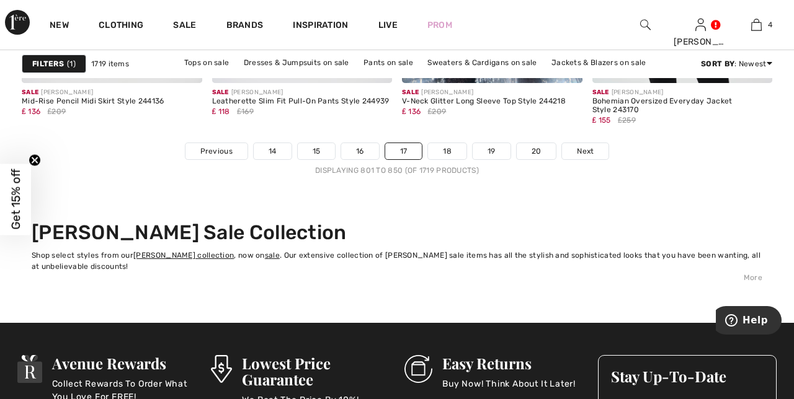
scroll to position [5207, 0]
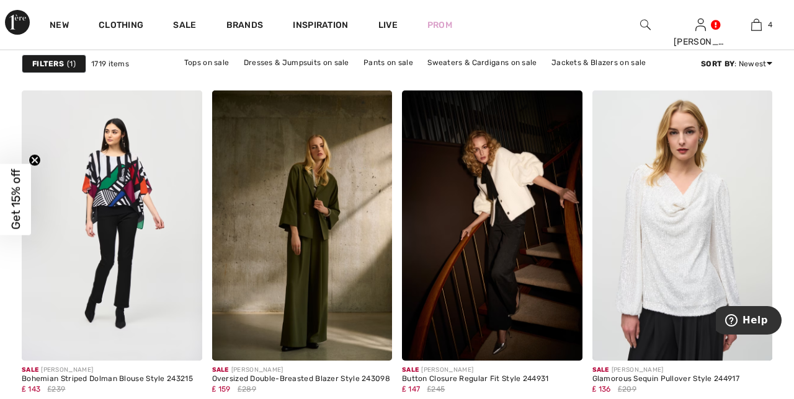
scroll to position [1130, 0]
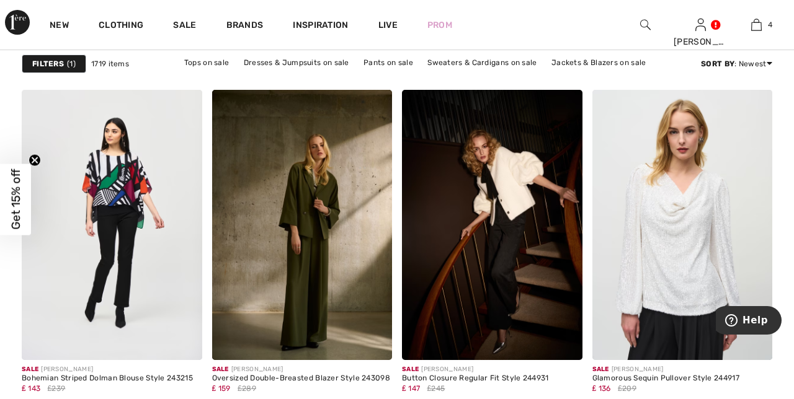
click at [522, 206] on img at bounding box center [492, 225] width 181 height 270
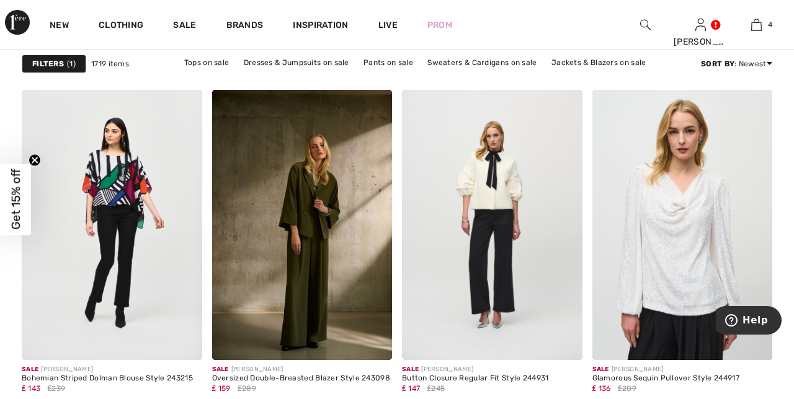
scroll to position [1182, 0]
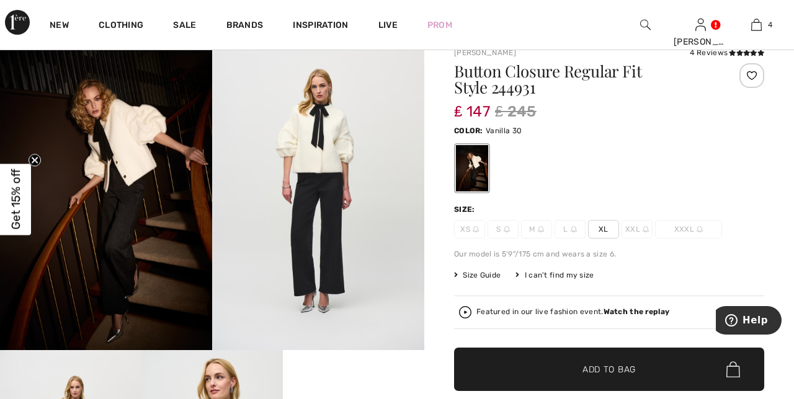
scroll to position [41, 0]
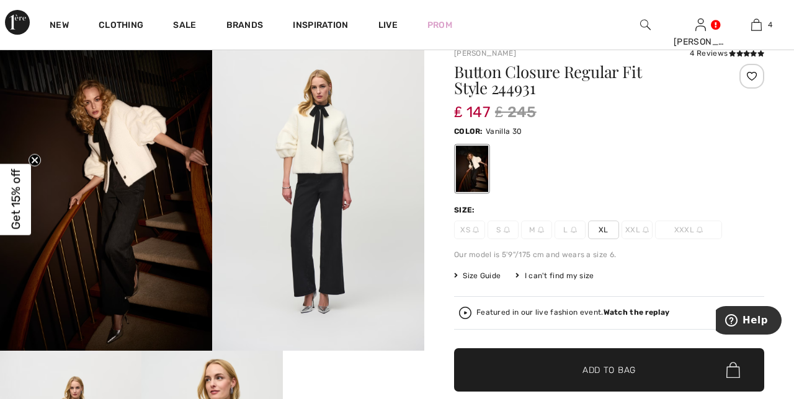
click at [481, 272] on span "Size Guide" at bounding box center [477, 275] width 47 height 11
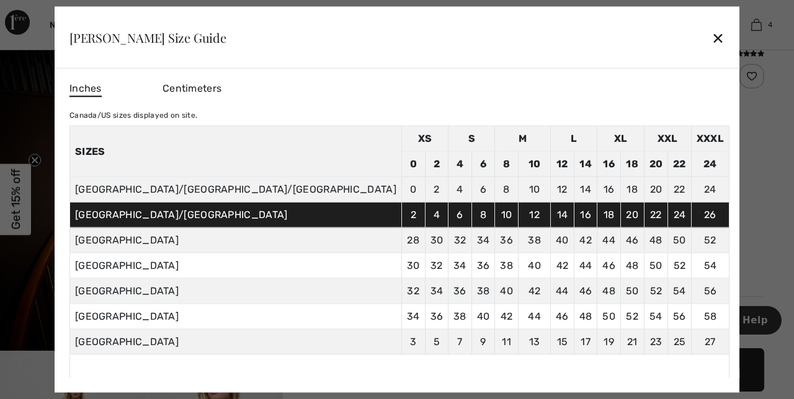
click at [711, 24] on div "✕" at bounding box center [717, 37] width 13 height 26
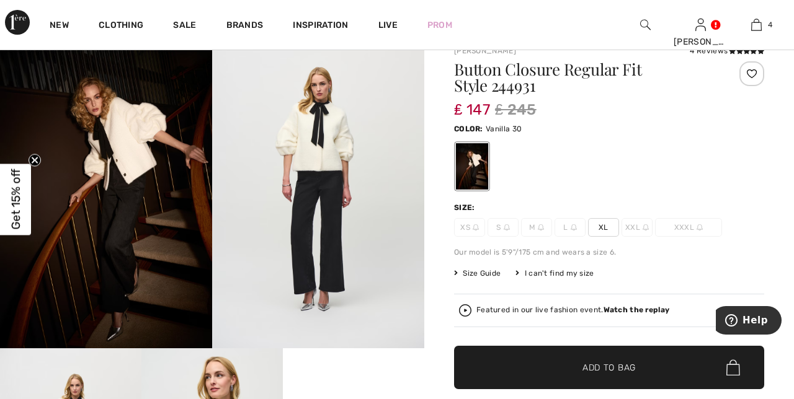
scroll to position [42, 0]
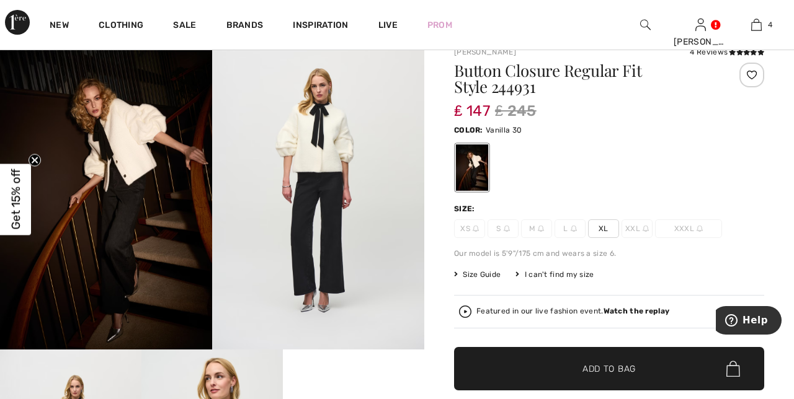
click at [604, 228] on span "XL" at bounding box center [603, 229] width 31 height 19
click at [610, 370] on span "Add to Bag" at bounding box center [608, 369] width 53 height 13
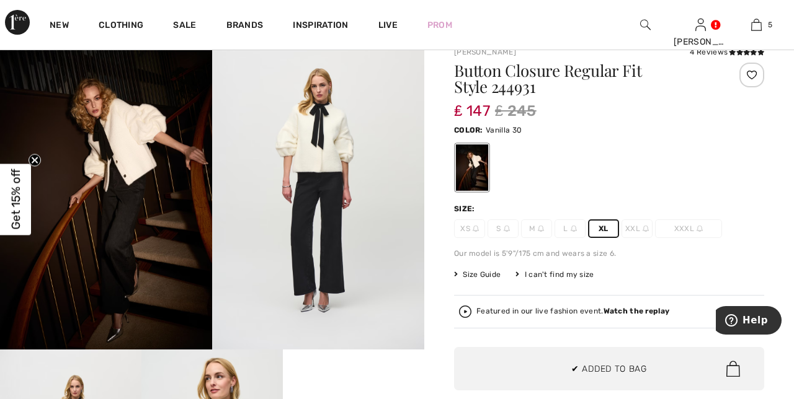
scroll to position [94, 0]
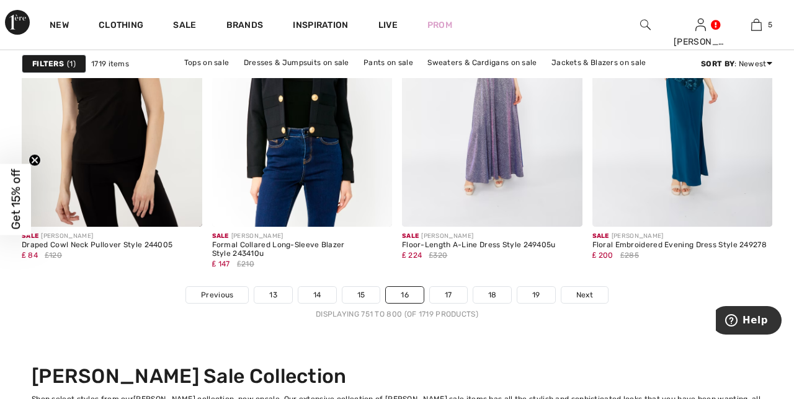
click at [578, 291] on span "Next" at bounding box center [584, 295] width 17 height 11
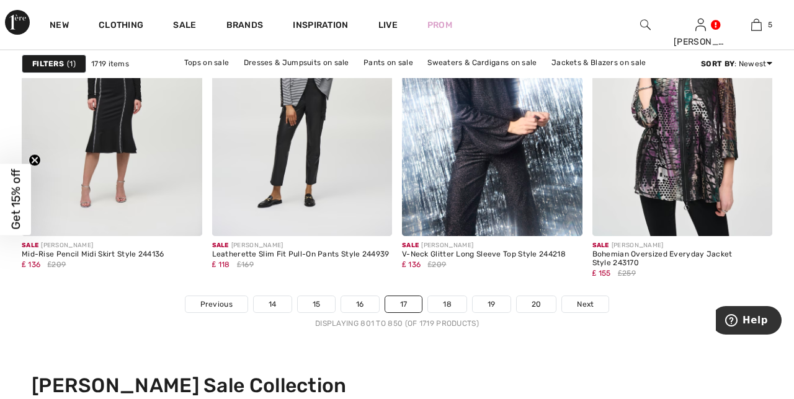
scroll to position [5036, 0]
click at [583, 304] on span "Next" at bounding box center [585, 305] width 17 height 11
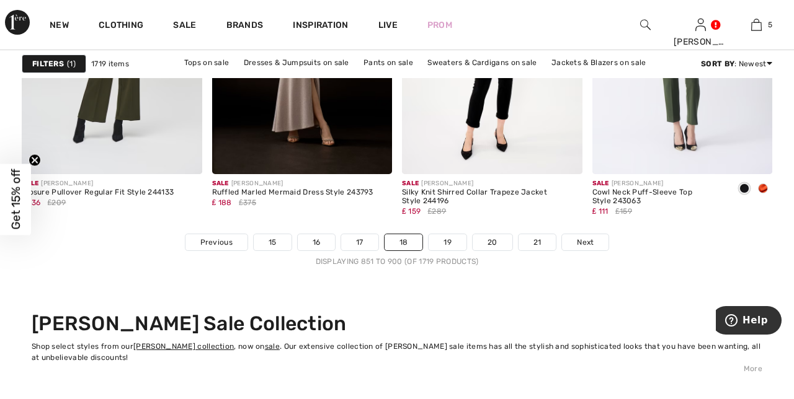
scroll to position [5093, 0]
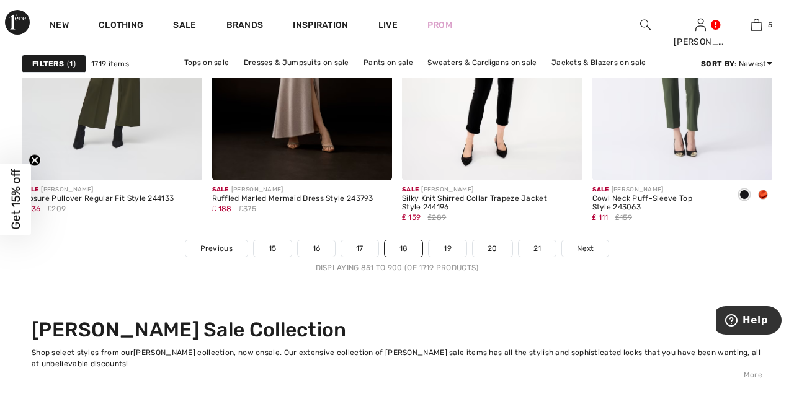
click at [582, 243] on span "Next" at bounding box center [585, 248] width 17 height 11
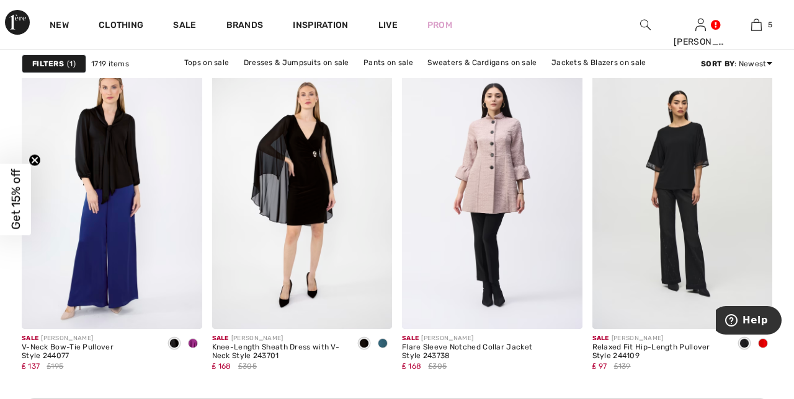
scroll to position [1161, 0]
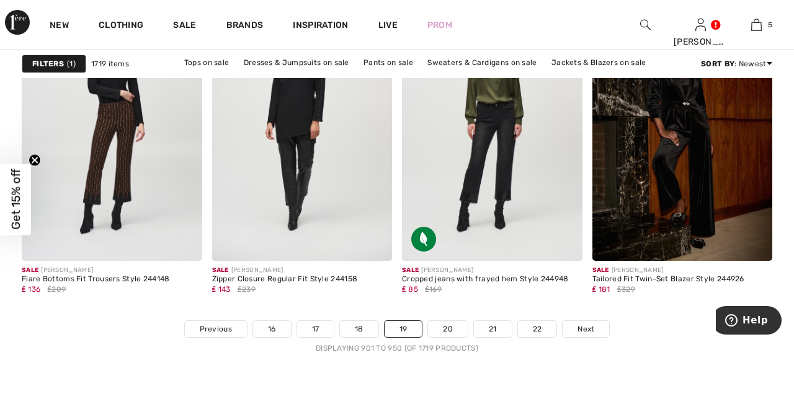
click at [582, 331] on span "Next" at bounding box center [585, 329] width 17 height 11
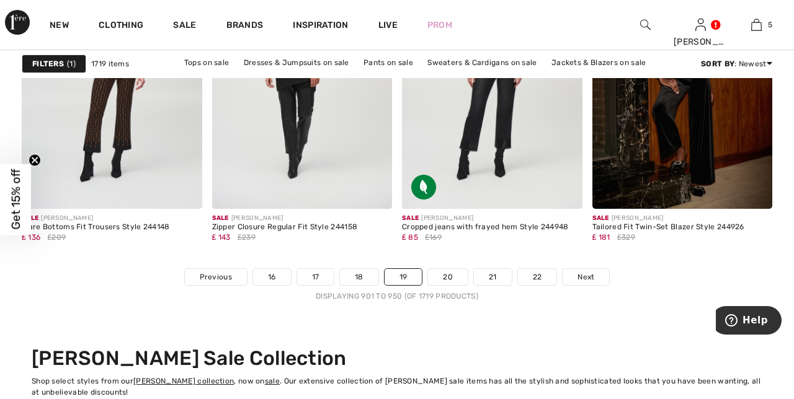
scroll to position [5064, 0]
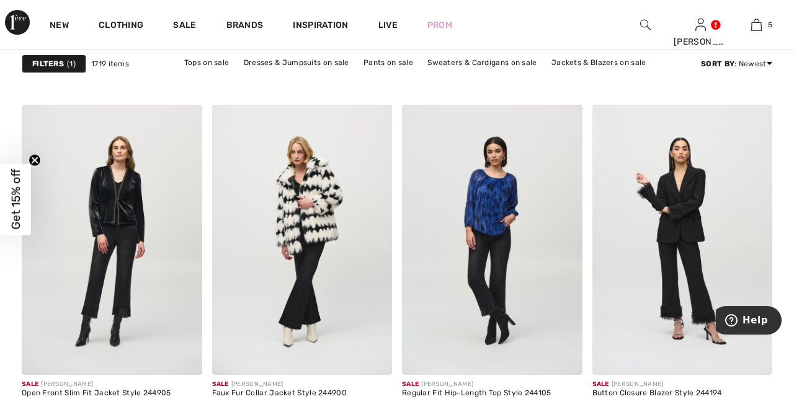
scroll to position [2293, 0]
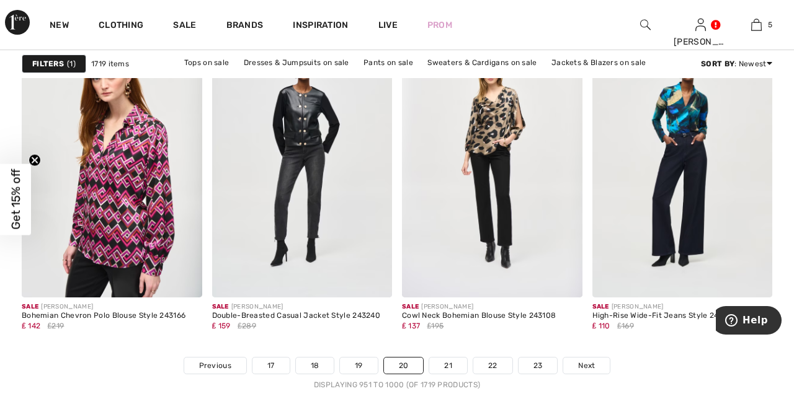
click at [582, 360] on span "Next" at bounding box center [586, 365] width 17 height 11
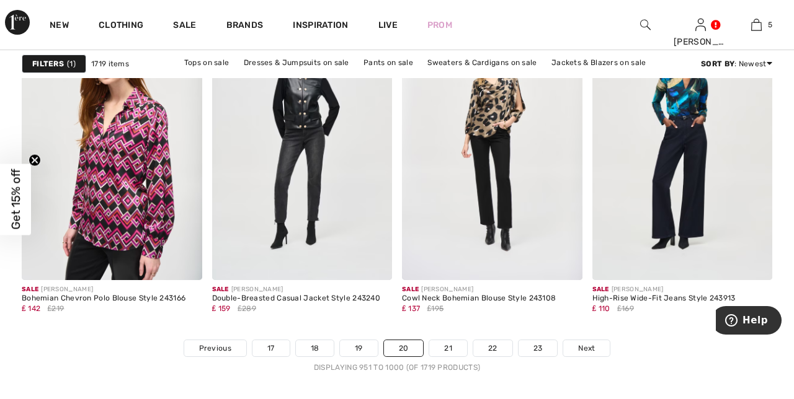
scroll to position [5057, 0]
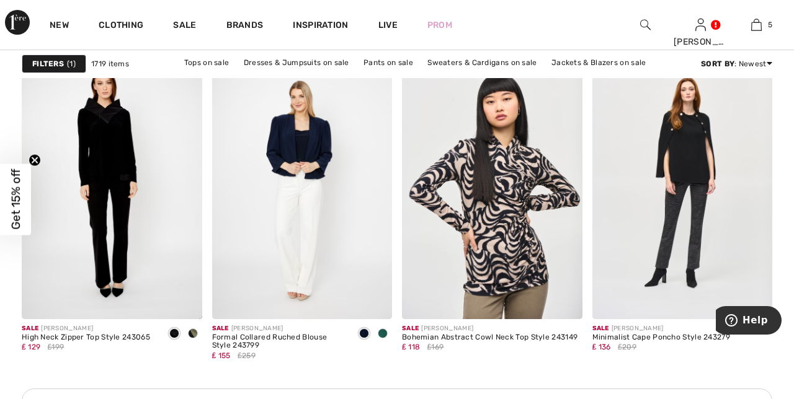
scroll to position [2320, 0]
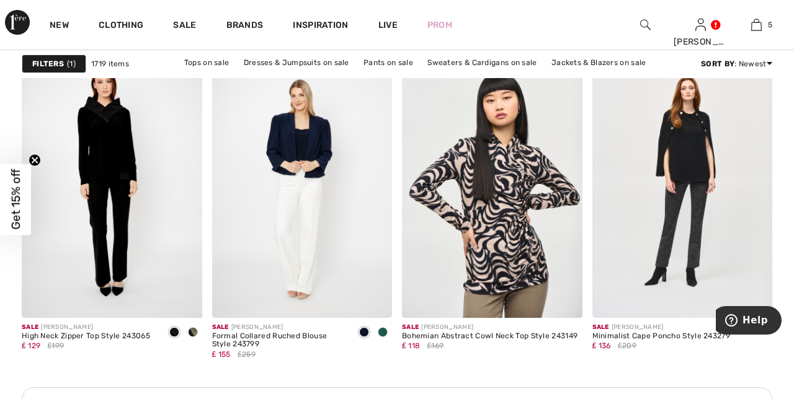
click at [691, 218] on img at bounding box center [682, 183] width 181 height 270
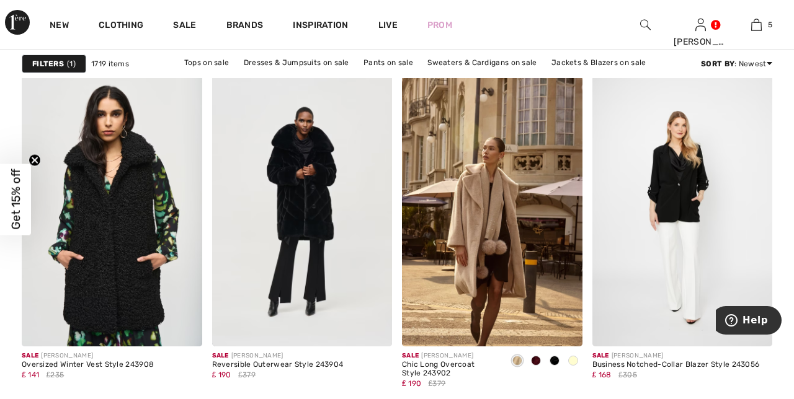
scroll to position [3434, 0]
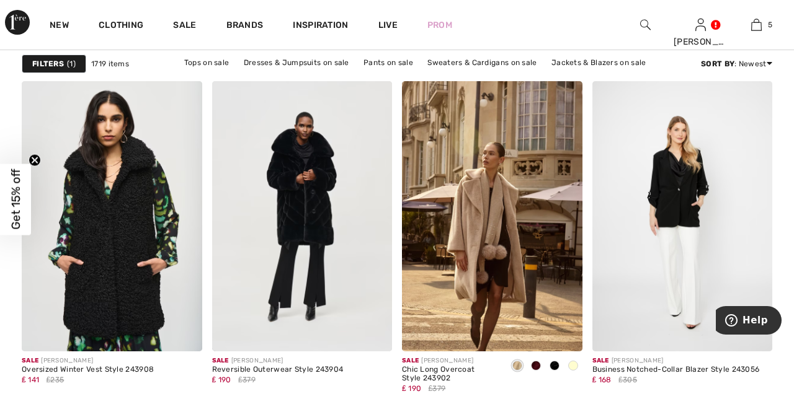
click at [127, 254] on img at bounding box center [112, 216] width 181 height 270
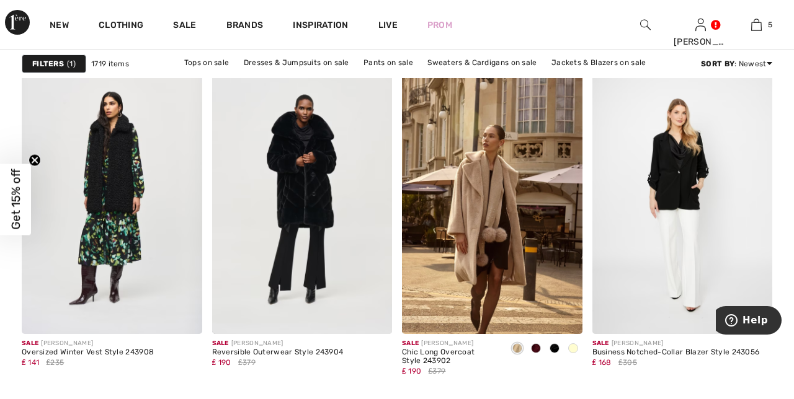
scroll to position [3486, 0]
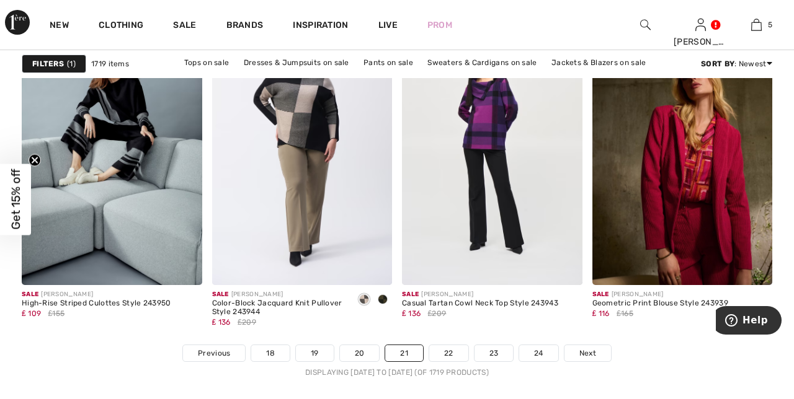
click at [582, 353] on span "Next" at bounding box center [587, 353] width 17 height 11
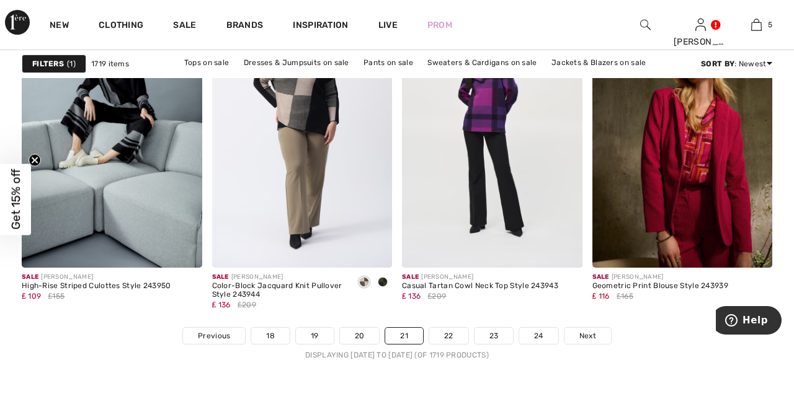
scroll to position [5040, 0]
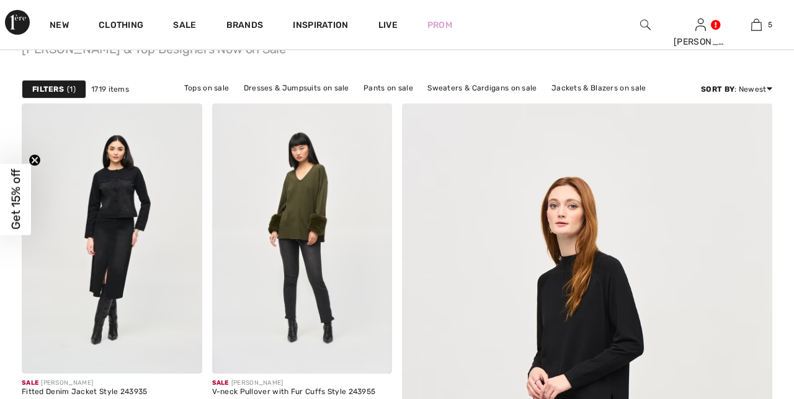
click at [314, 228] on img at bounding box center [302, 239] width 181 height 270
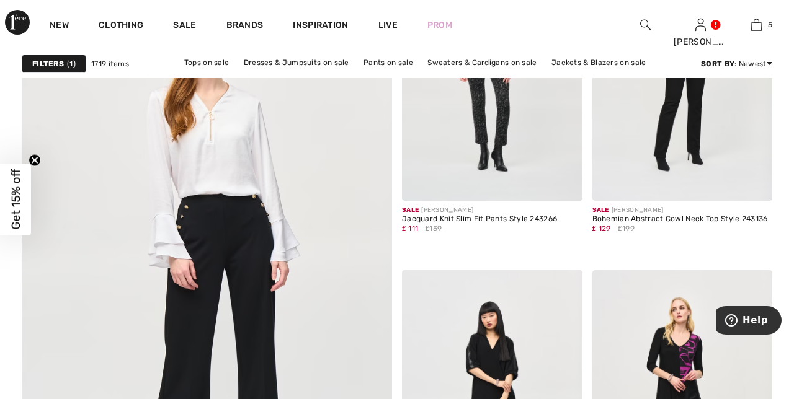
scroll to position [2899, 0]
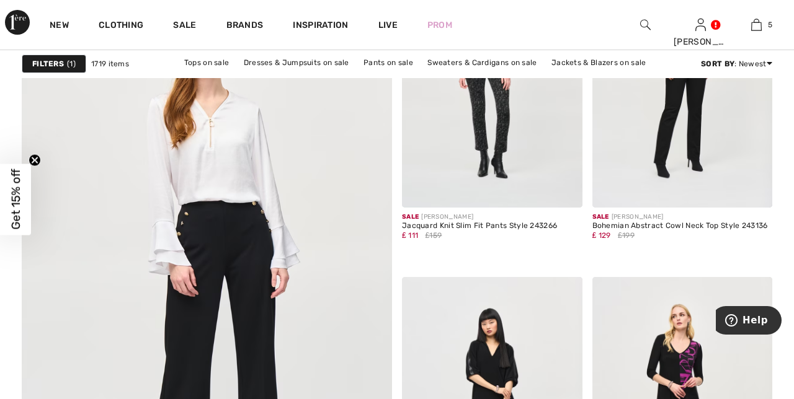
click at [234, 143] on img at bounding box center [206, 270] width 444 height 667
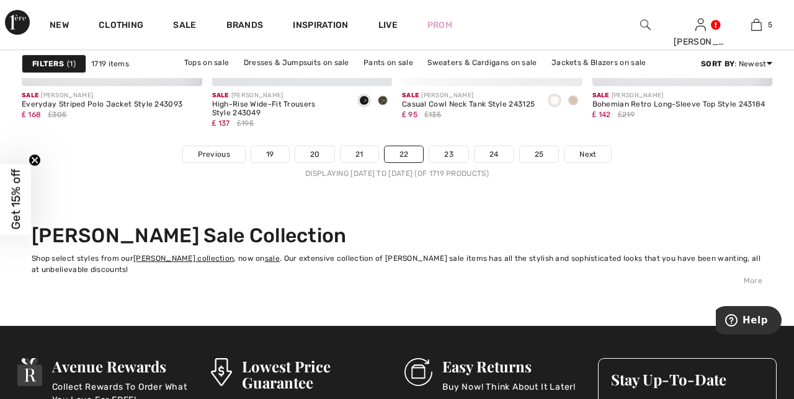
click at [587, 154] on span "Next" at bounding box center [587, 154] width 17 height 11
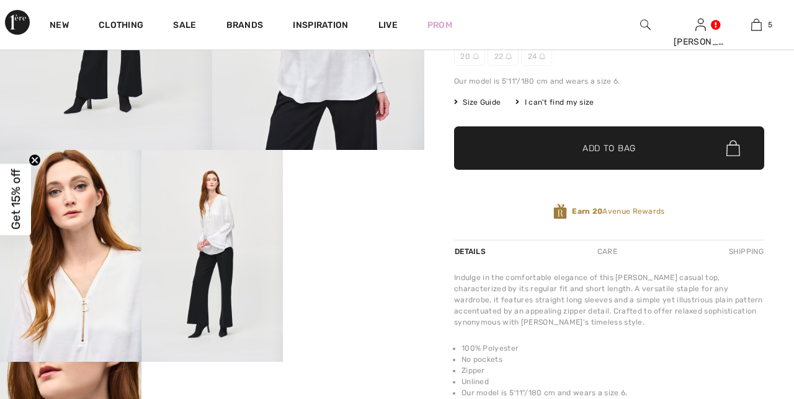
scroll to position [242, 0]
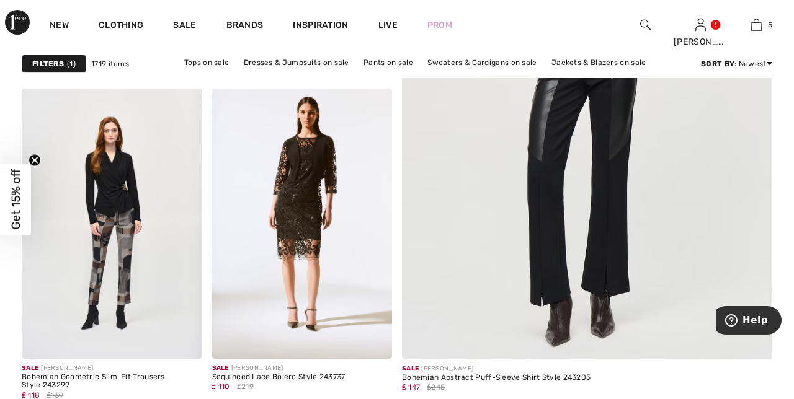
scroll to position [453, 0]
click at [305, 163] on img at bounding box center [302, 222] width 181 height 270
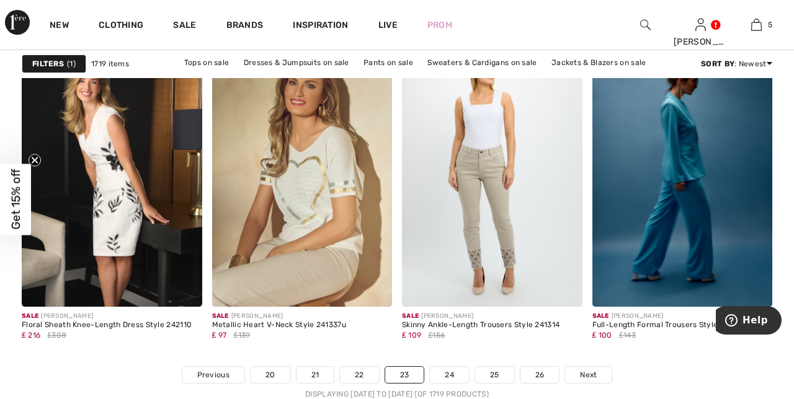
scroll to position [4967, 0]
click at [590, 369] on span "Next" at bounding box center [588, 374] width 17 height 11
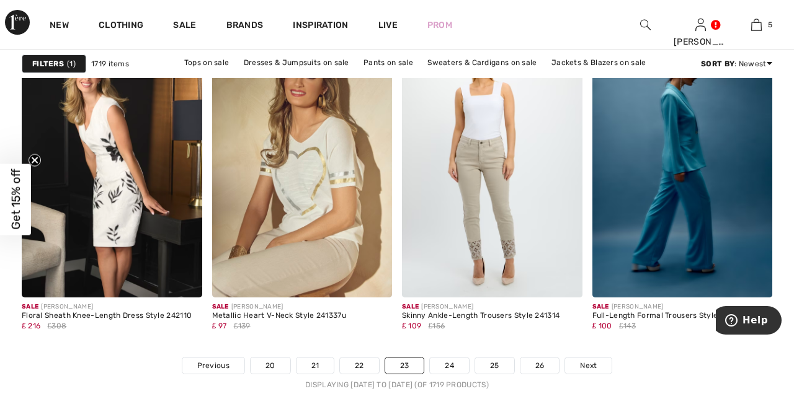
scroll to position [5019, 0]
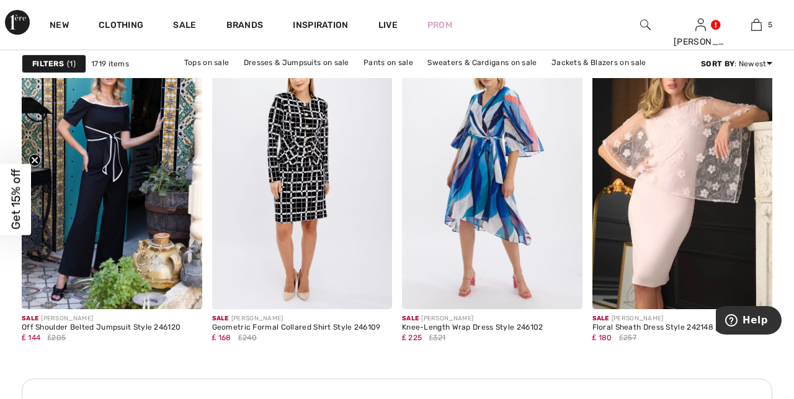
scroll to position [1182, 0]
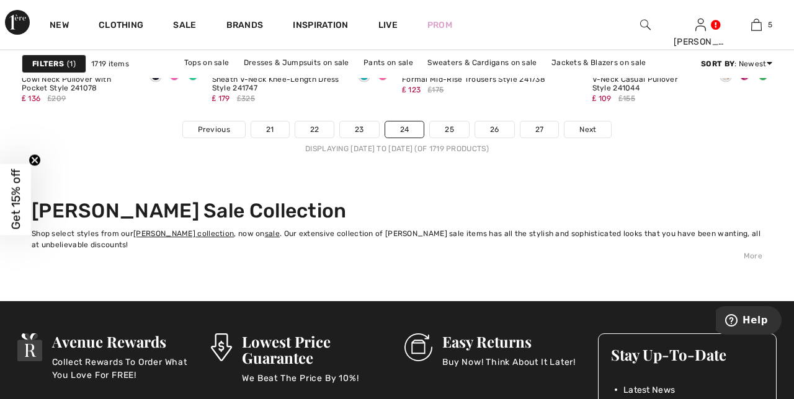
click at [582, 134] on link "Next" at bounding box center [587, 130] width 47 height 16
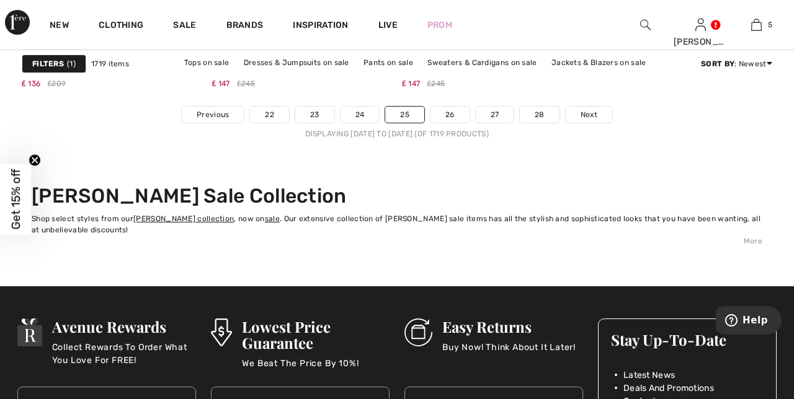
scroll to position [5225, 0]
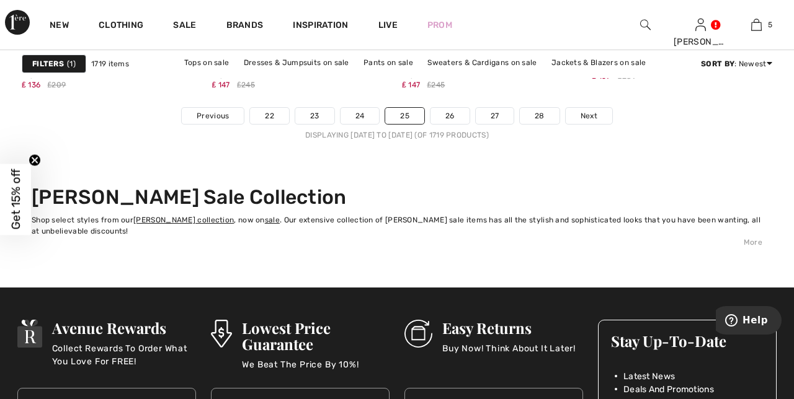
click at [584, 117] on span "Next" at bounding box center [589, 115] width 17 height 11
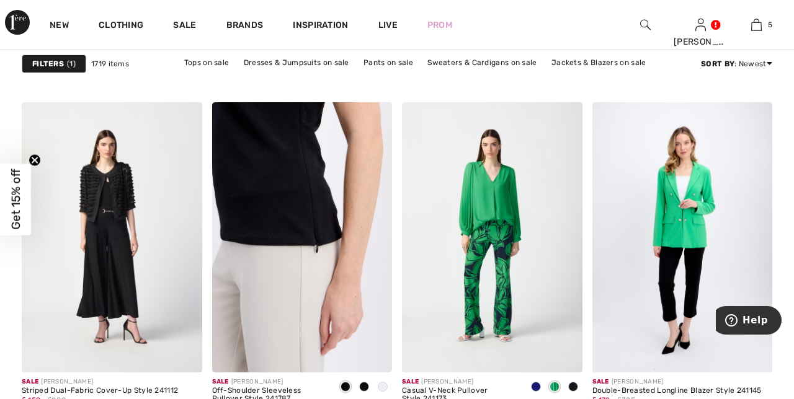
scroll to position [2265, 0]
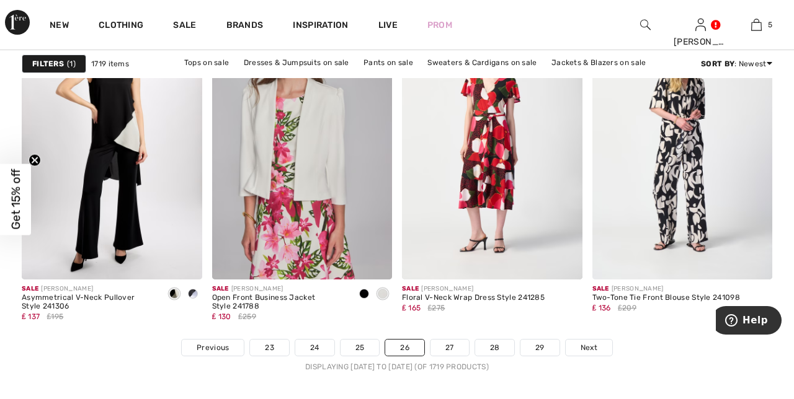
click at [584, 342] on span "Next" at bounding box center [589, 347] width 17 height 11
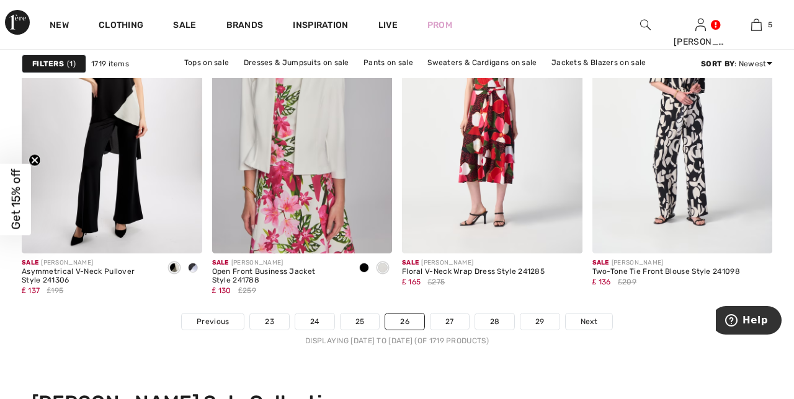
scroll to position [5046, 0]
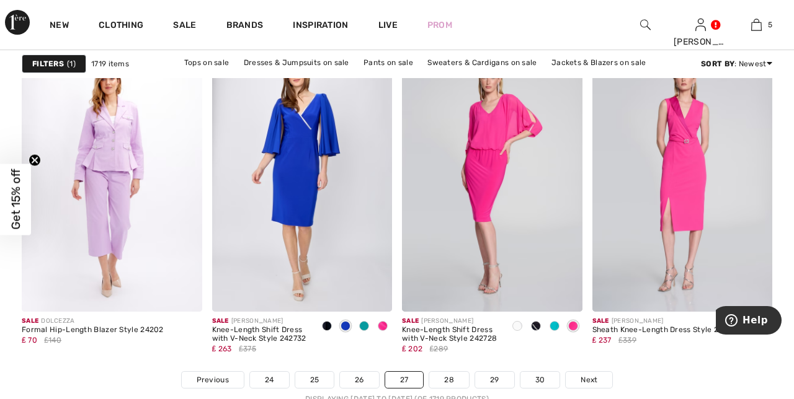
scroll to position [4962, 0]
click at [581, 380] on span "Next" at bounding box center [589, 379] width 17 height 11
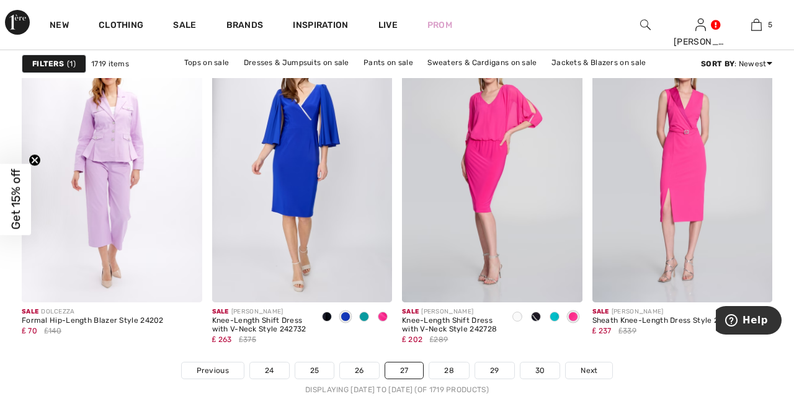
scroll to position [5014, 0]
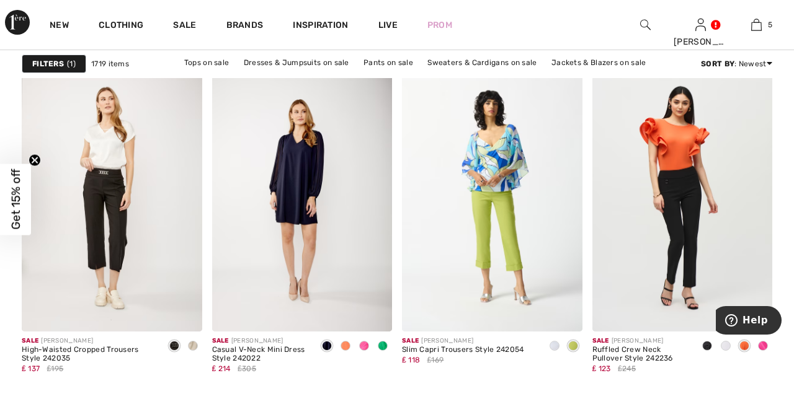
scroll to position [3454, 0]
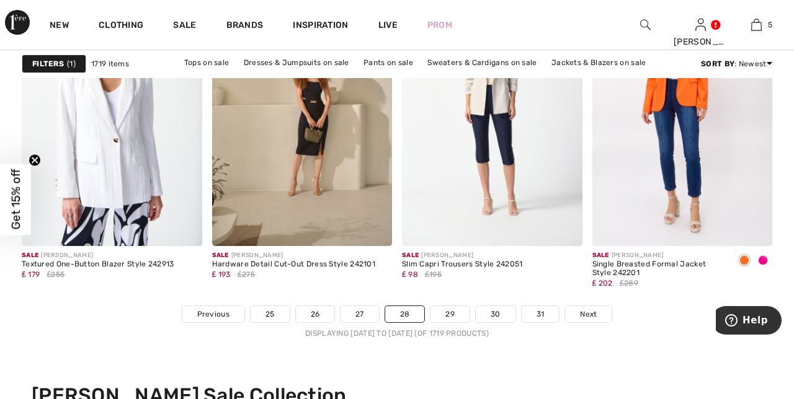
click at [582, 315] on span "Next" at bounding box center [588, 314] width 17 height 11
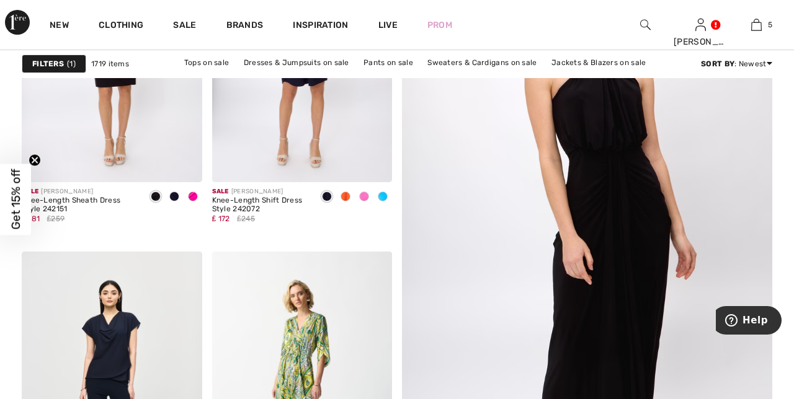
scroll to position [290, 0]
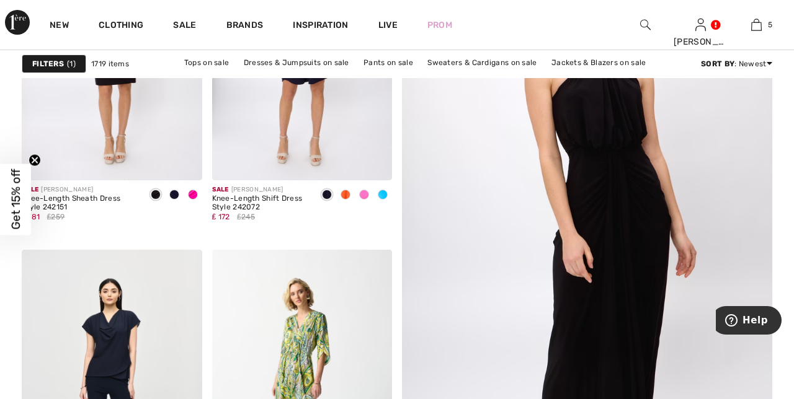
click at [615, 259] on img at bounding box center [587, 243] width 444 height 667
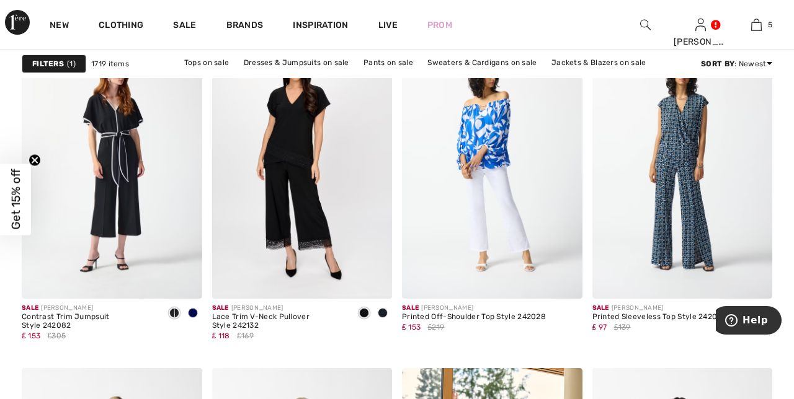
scroll to position [3487, 0]
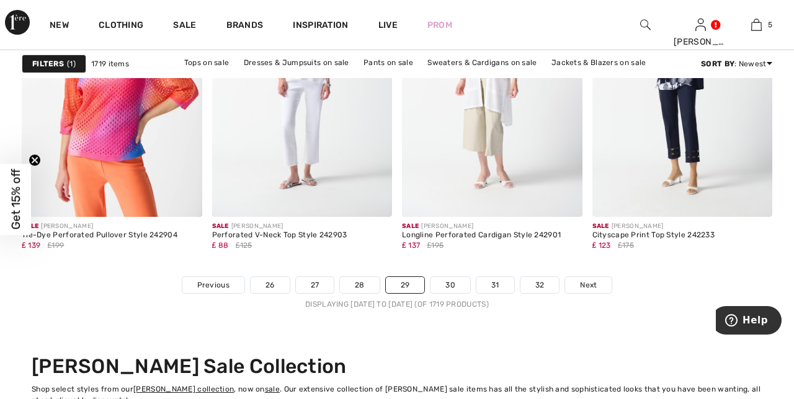
click at [588, 288] on span "Next" at bounding box center [588, 285] width 17 height 11
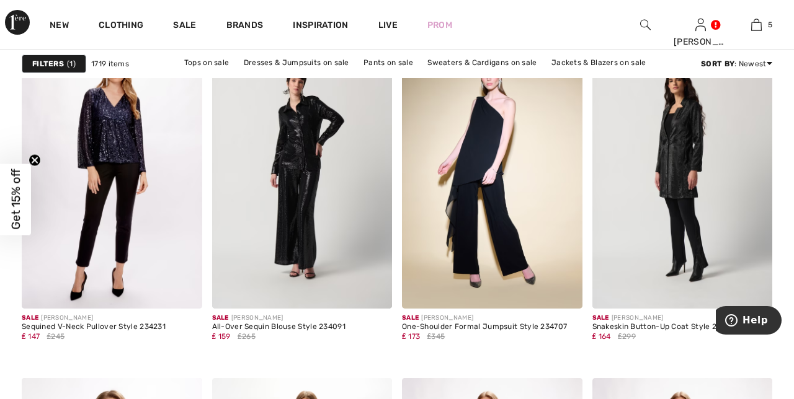
scroll to position [4598, 0]
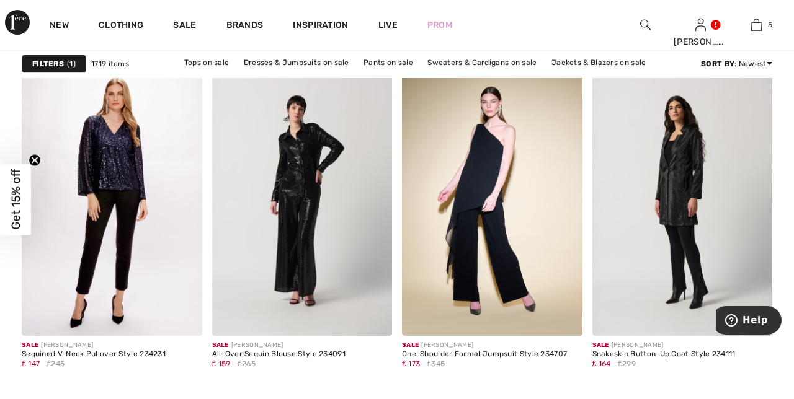
click at [493, 178] on img at bounding box center [492, 201] width 181 height 270
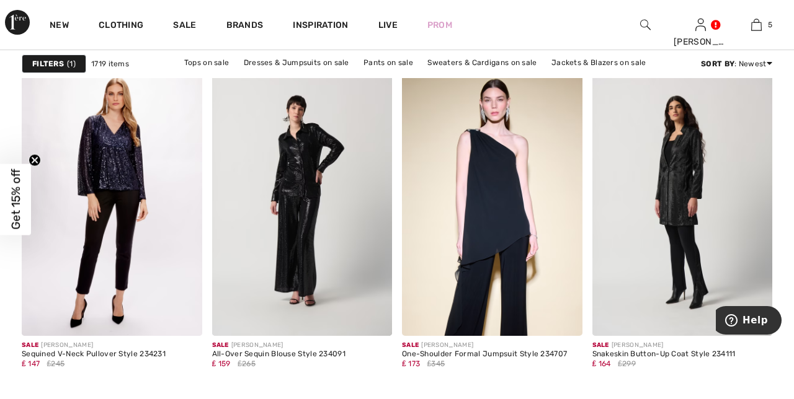
scroll to position [4650, 0]
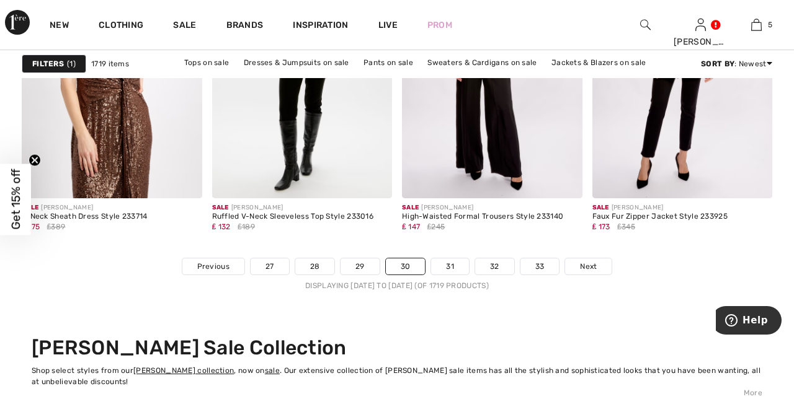
click at [582, 268] on span "Next" at bounding box center [588, 266] width 17 height 11
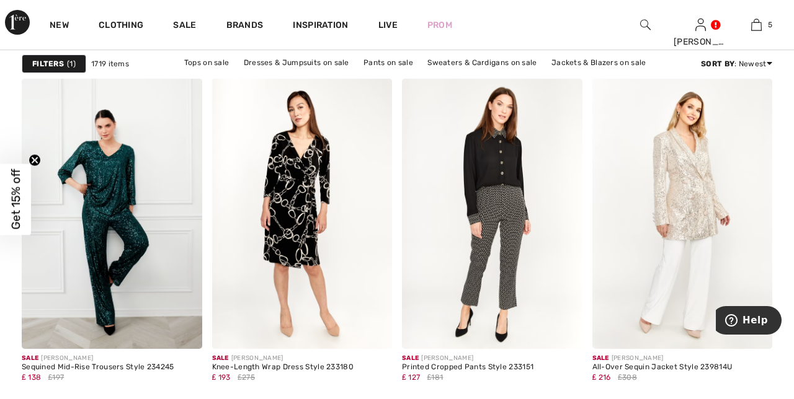
scroll to position [3776, 0]
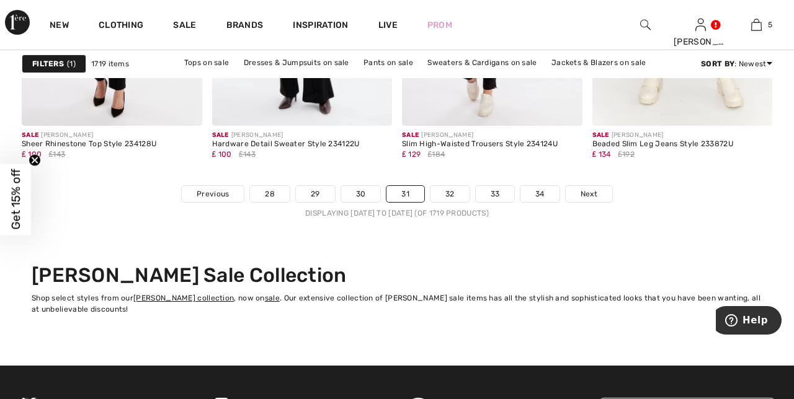
click at [584, 194] on span "Next" at bounding box center [589, 194] width 17 height 11
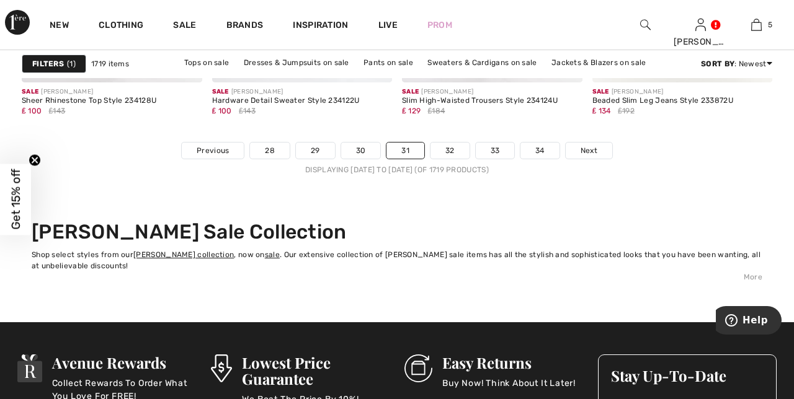
scroll to position [5199, 0]
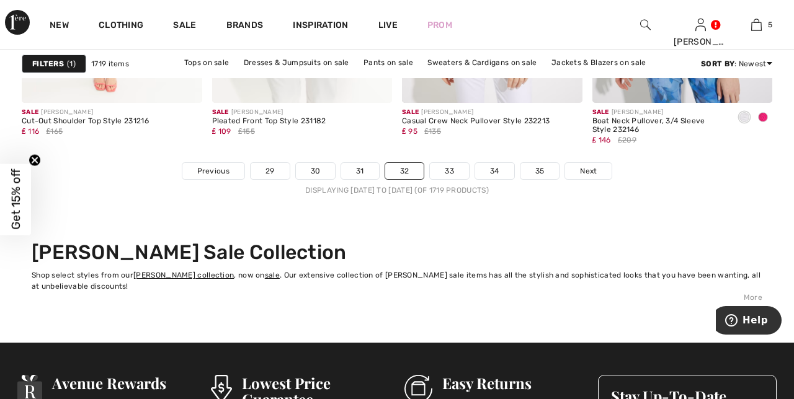
click at [584, 172] on span "Next" at bounding box center [588, 171] width 17 height 11
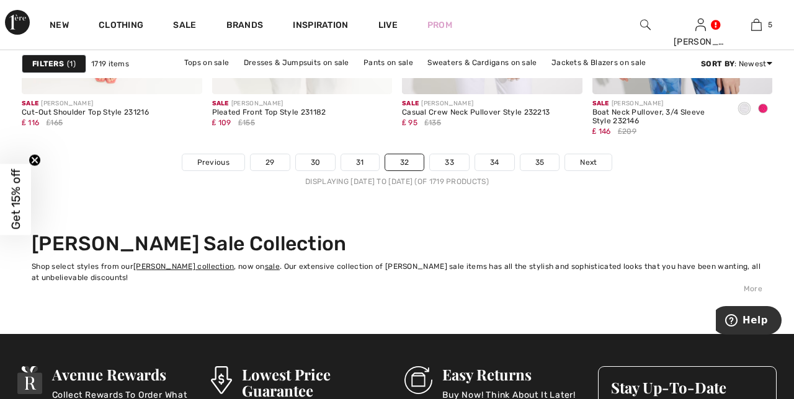
scroll to position [5222, 0]
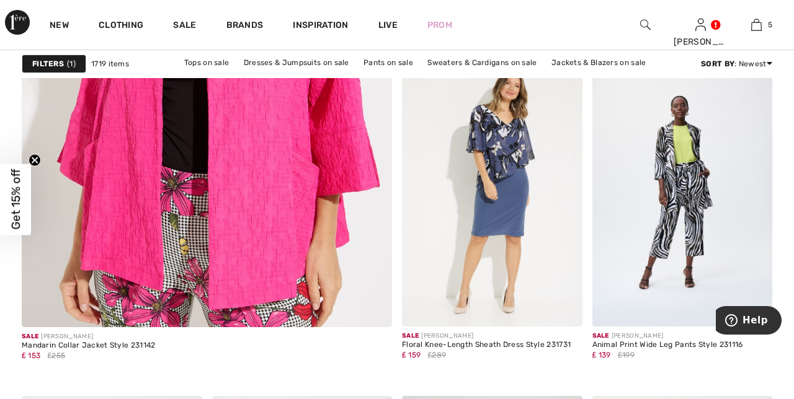
scroll to position [3120, 0]
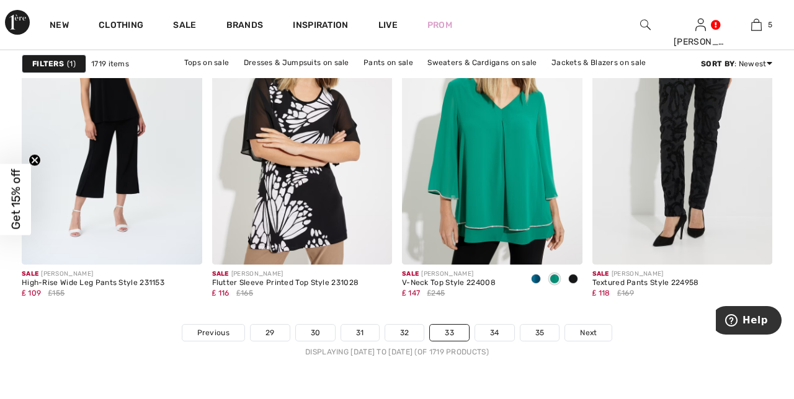
click at [584, 334] on span "Next" at bounding box center [588, 333] width 17 height 11
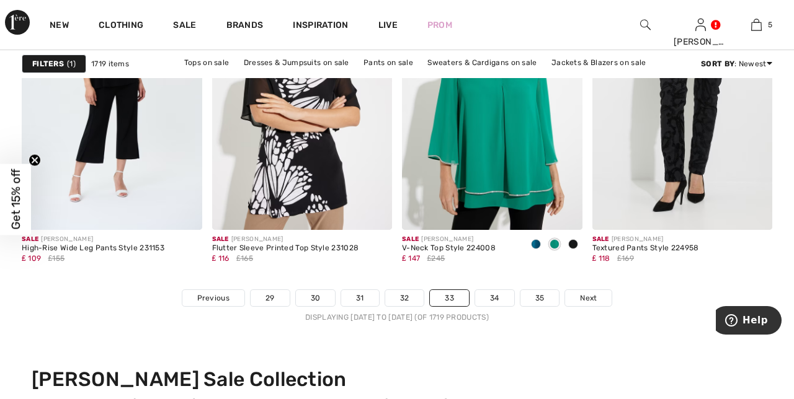
scroll to position [5060, 0]
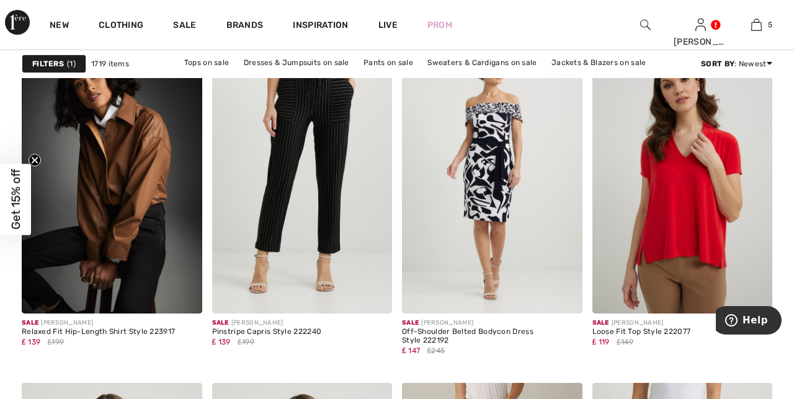
scroll to position [3472, 0]
click at [143, 179] on img at bounding box center [112, 178] width 181 height 270
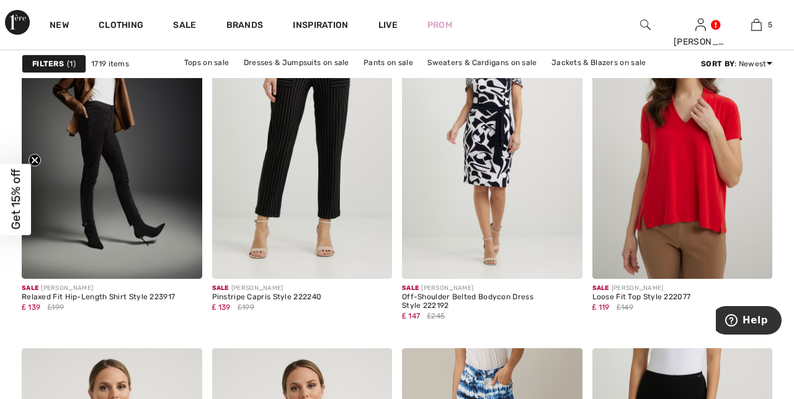
scroll to position [3525, 0]
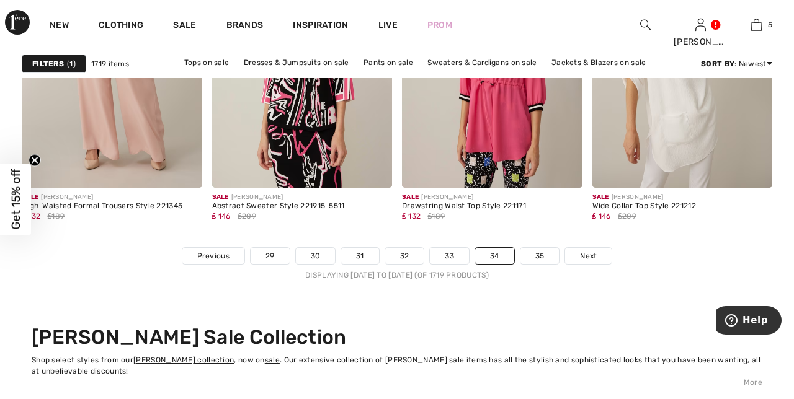
click at [582, 255] on span "Next" at bounding box center [588, 256] width 17 height 11
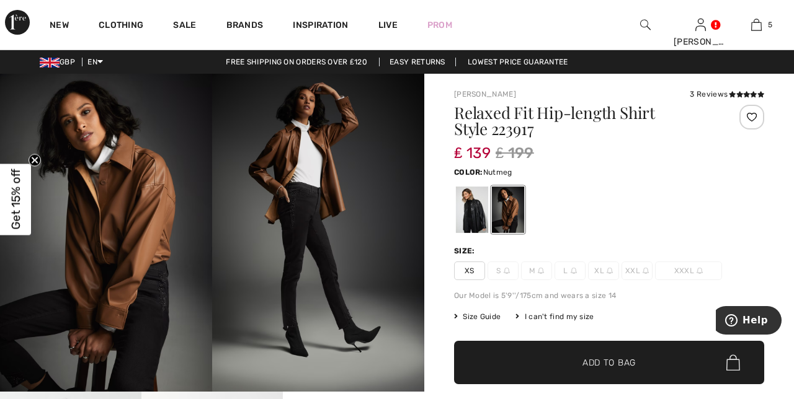
click at [471, 208] on div at bounding box center [472, 210] width 32 height 47
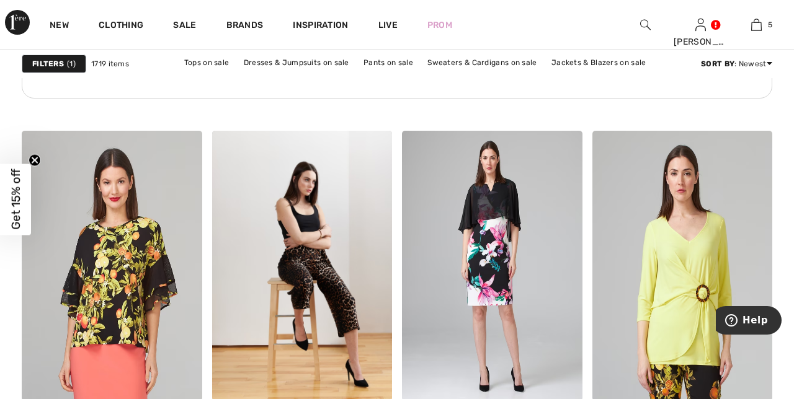
scroll to position [1556, 0]
click at [125, 14] on div "Clothing" at bounding box center [121, 25] width 74 height 50
click at [122, 22] on link "Clothing" at bounding box center [121, 26] width 45 height 13
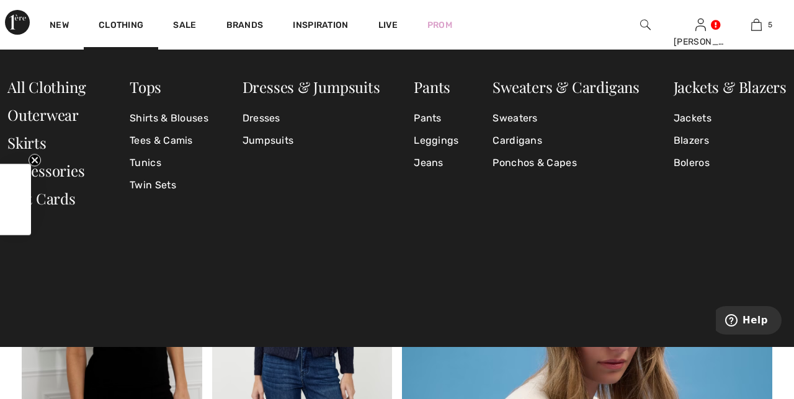
click at [529, 121] on link "Sweaters" at bounding box center [566, 118] width 147 height 22
click at [531, 143] on link "Cardigans" at bounding box center [566, 141] width 147 height 22
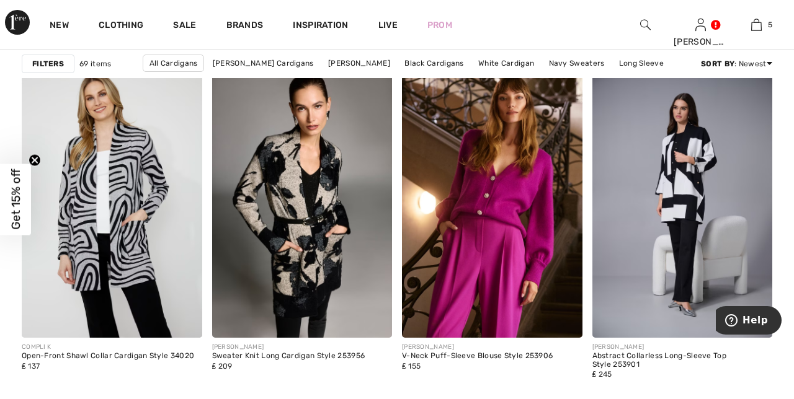
scroll to position [1930, 0]
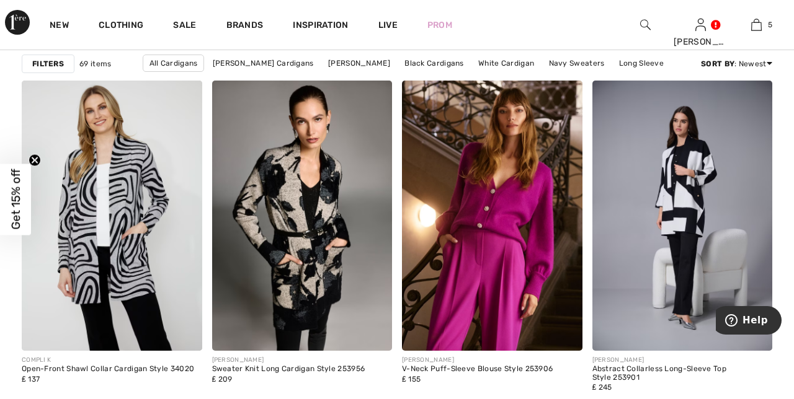
click at [513, 220] on img at bounding box center [492, 216] width 181 height 270
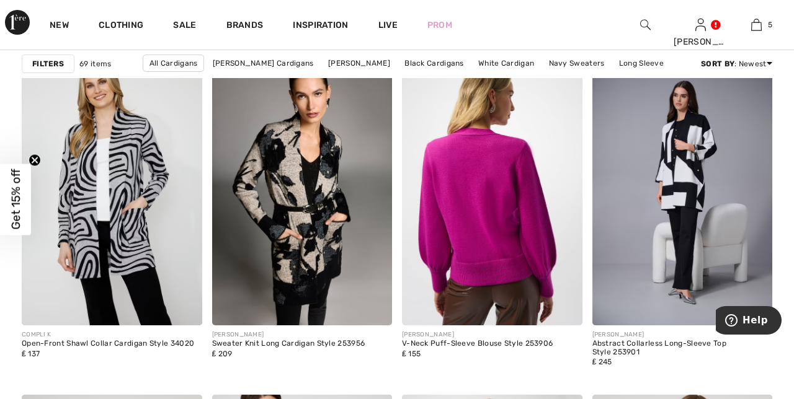
scroll to position [1982, 0]
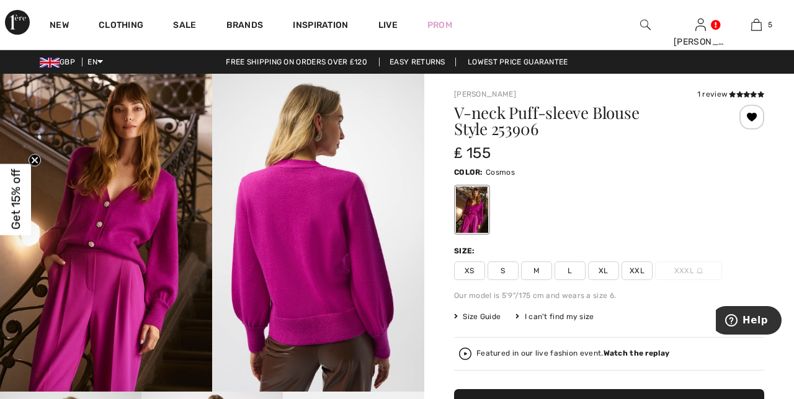
click at [576, 272] on span "L" at bounding box center [570, 271] width 31 height 19
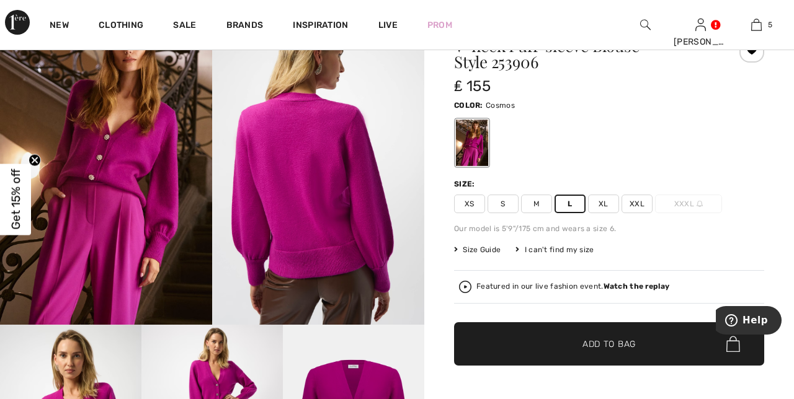
scroll to position [68, 0]
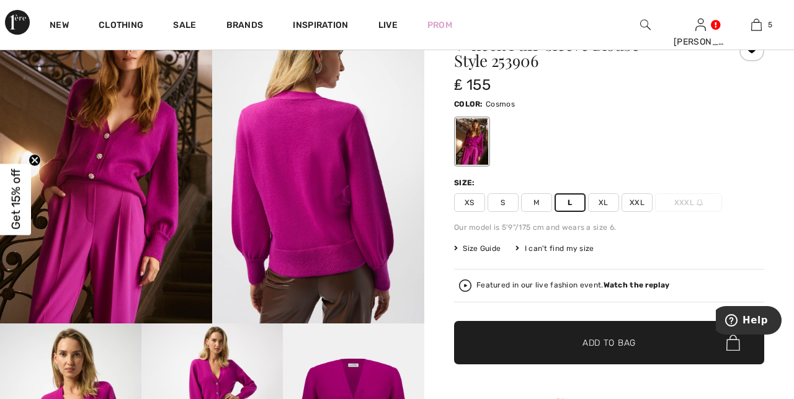
click at [612, 340] on span "Add to Bag" at bounding box center [608, 343] width 53 height 13
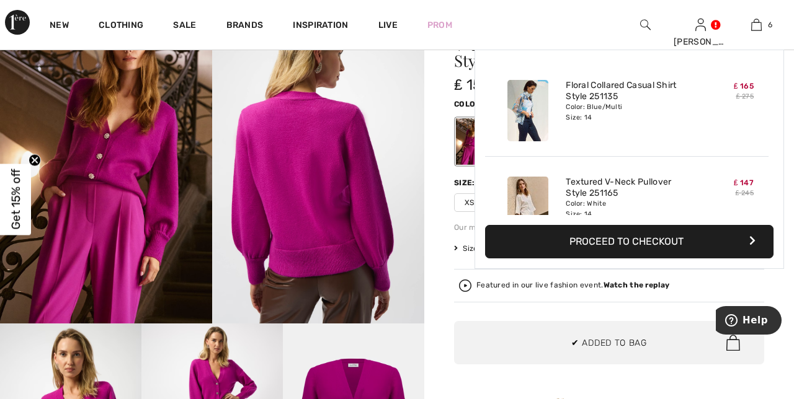
scroll to position [424, 0]
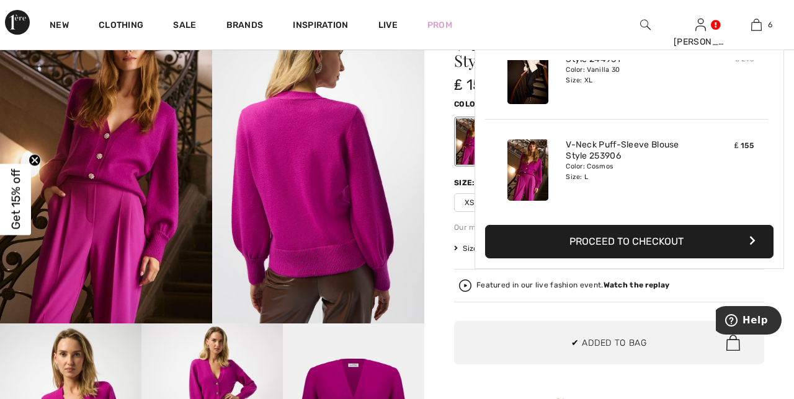
click at [655, 244] on button "Proceed to Checkout" at bounding box center [629, 241] width 288 height 33
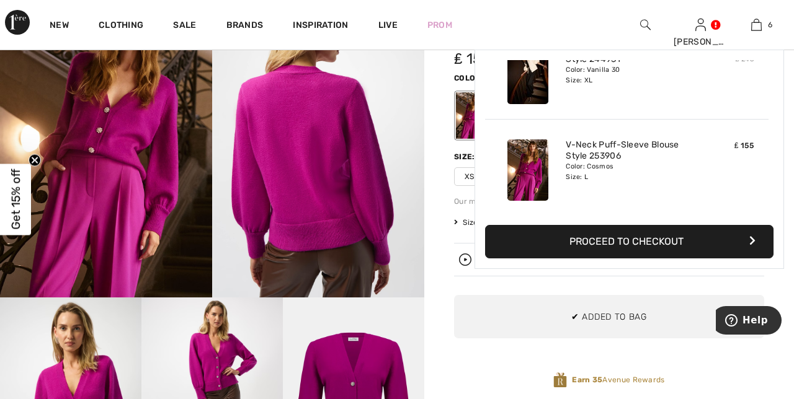
scroll to position [120, 0]
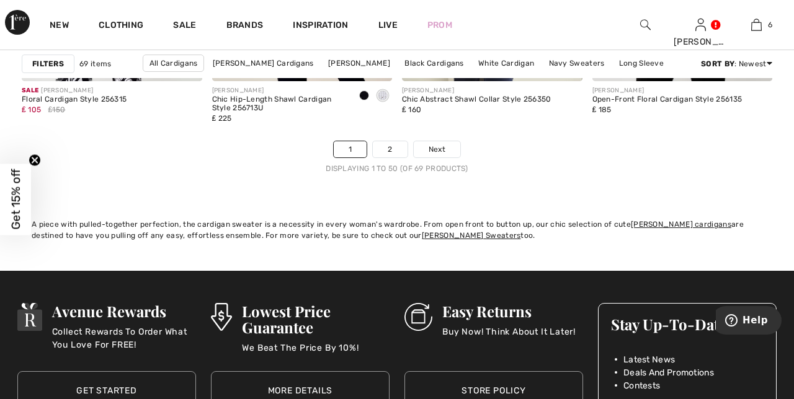
scroll to position [5174, 0]
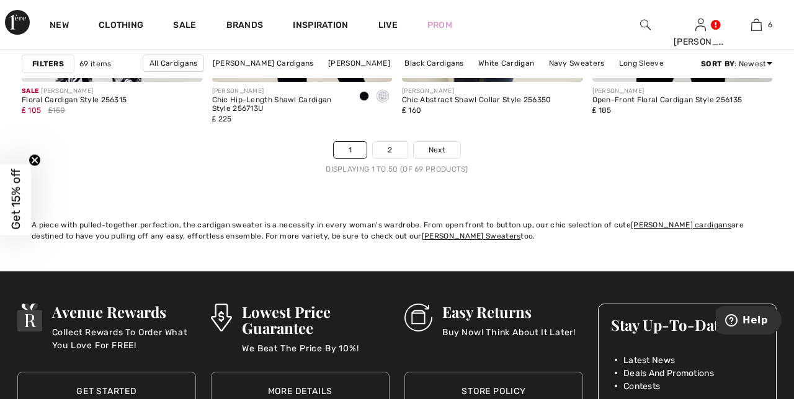
click at [439, 151] on span "Next" at bounding box center [437, 150] width 17 height 11
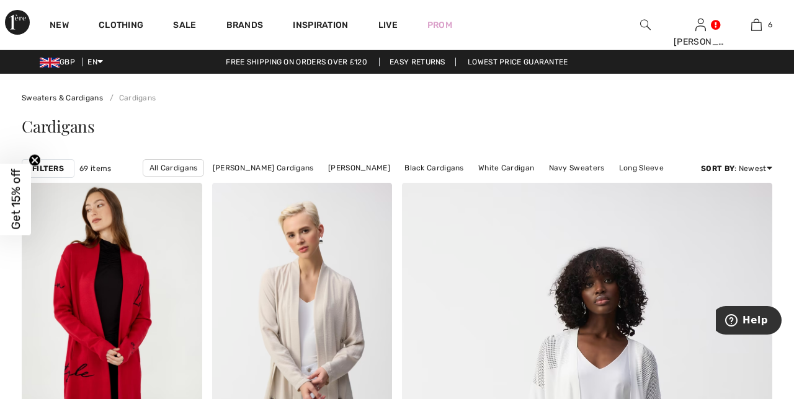
click at [121, 22] on link "Clothing" at bounding box center [121, 26] width 45 height 13
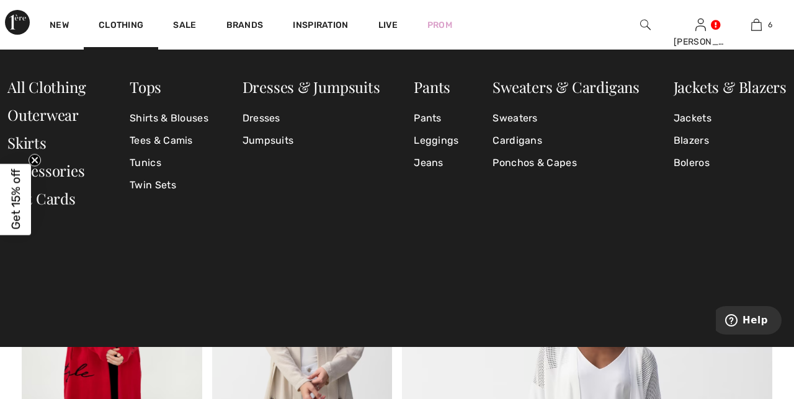
click at [524, 117] on link "Sweaters" at bounding box center [566, 118] width 147 height 22
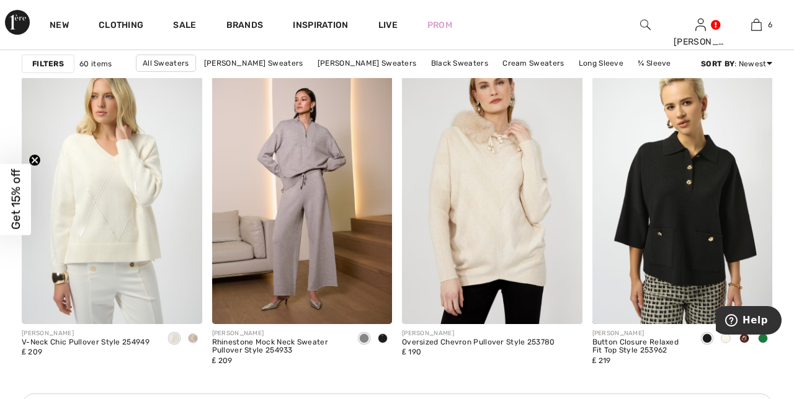
scroll to position [2296, 0]
click at [311, 174] on img at bounding box center [302, 189] width 181 height 270
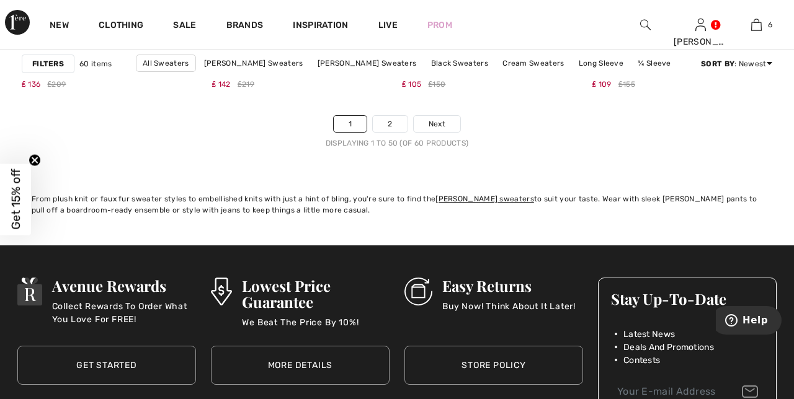
scroll to position [5199, 0]
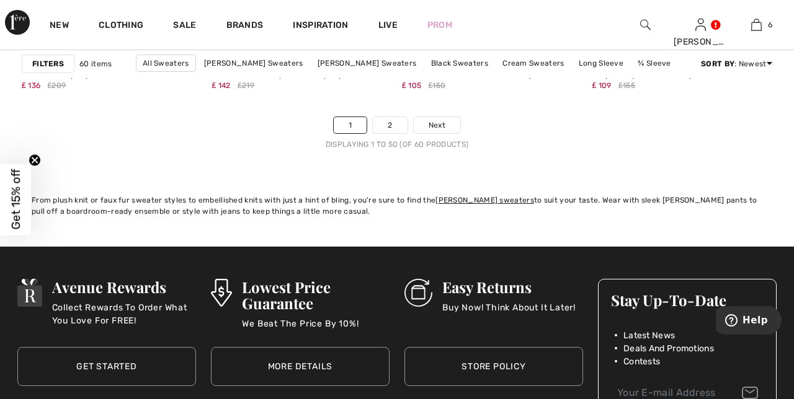
click at [437, 123] on span "Next" at bounding box center [437, 125] width 17 height 11
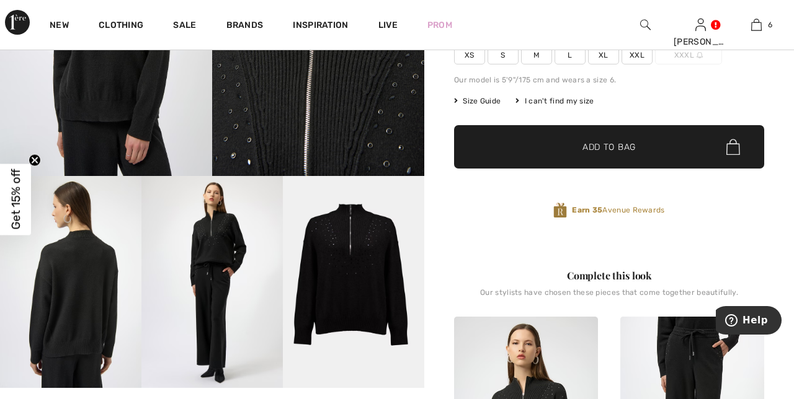
scroll to position [216, 0]
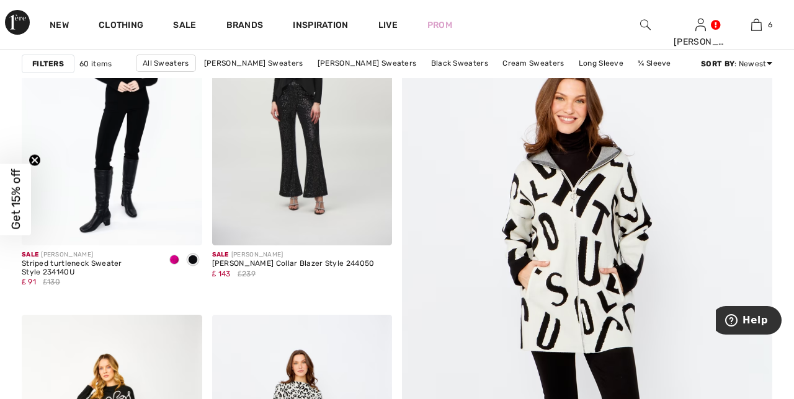
scroll to position [219, 0]
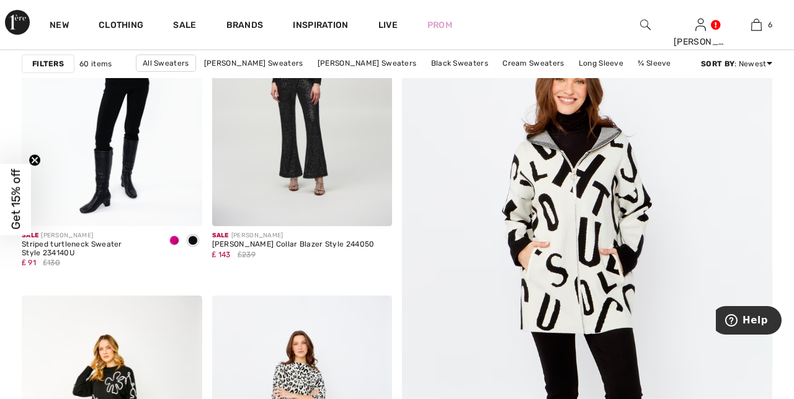
click at [583, 243] on img at bounding box center [587, 289] width 444 height 667
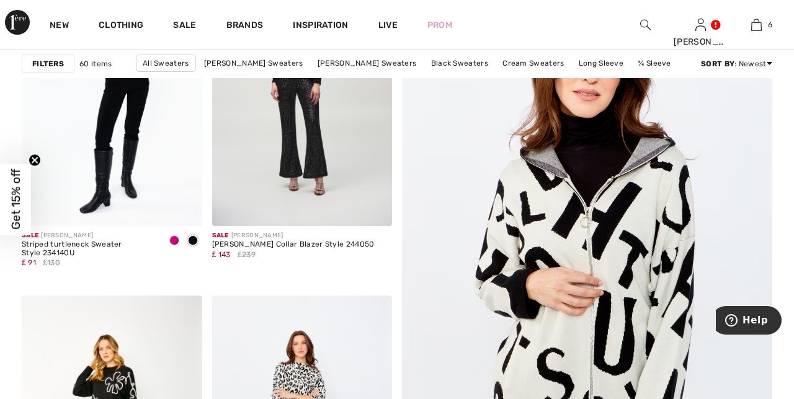
scroll to position [279, 0]
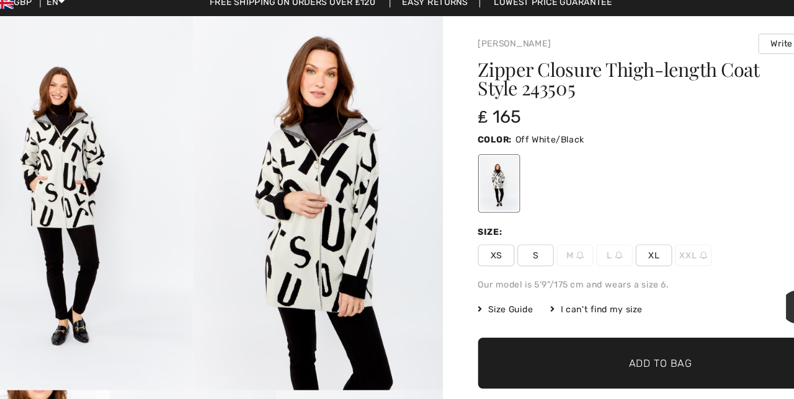
scroll to position [6, 0]
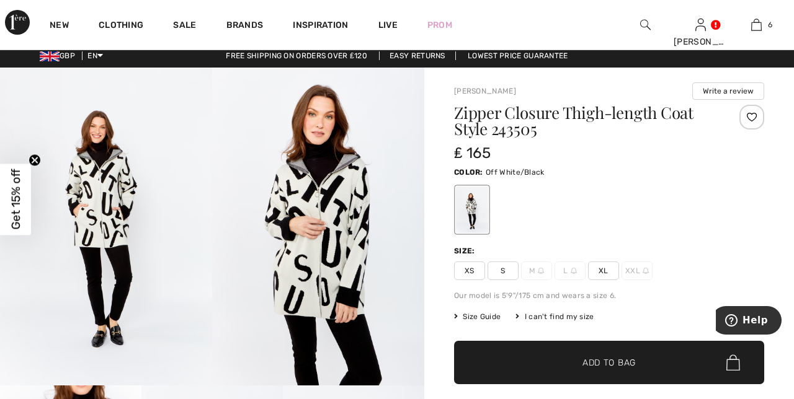
click at [604, 274] on span "XL" at bounding box center [603, 271] width 31 height 19
click at [605, 360] on span "Add to Bag" at bounding box center [608, 363] width 53 height 13
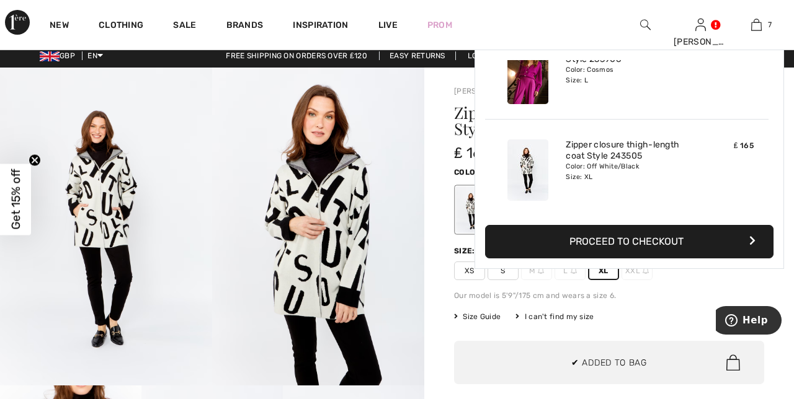
scroll to position [0, 0]
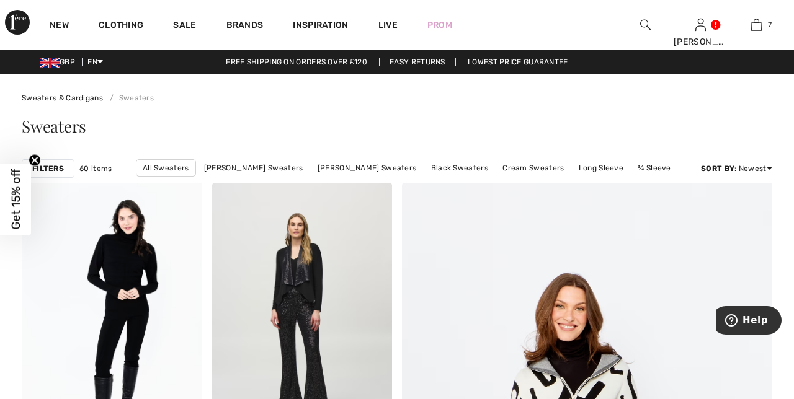
click at [185, 25] on link "Sale" at bounding box center [184, 26] width 23 height 13
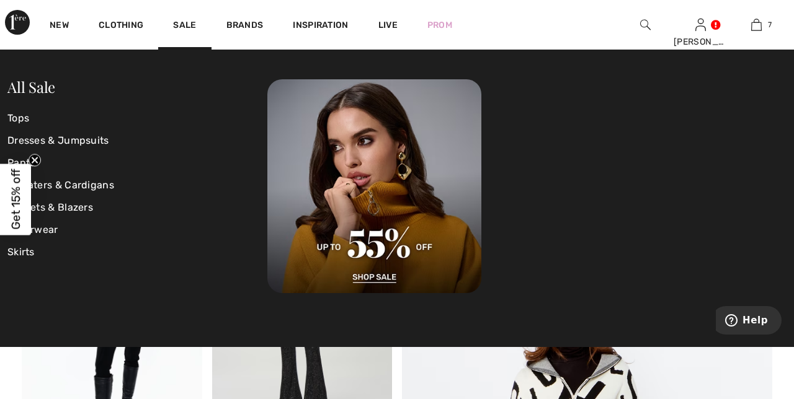
click at [101, 182] on link "Sweaters & Cardigans" at bounding box center [137, 185] width 260 height 22
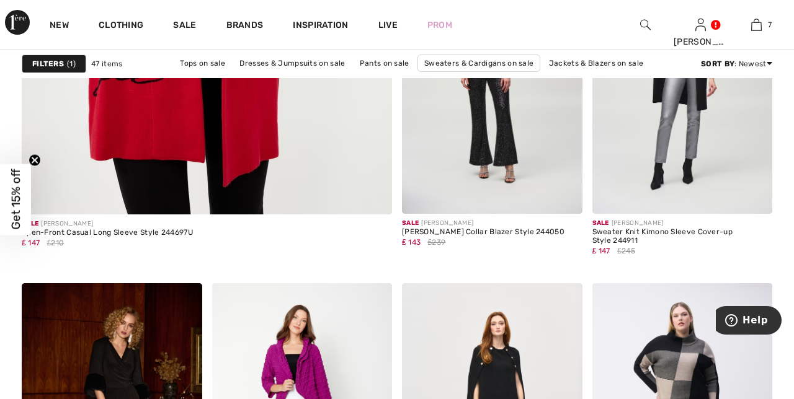
scroll to position [3211, 0]
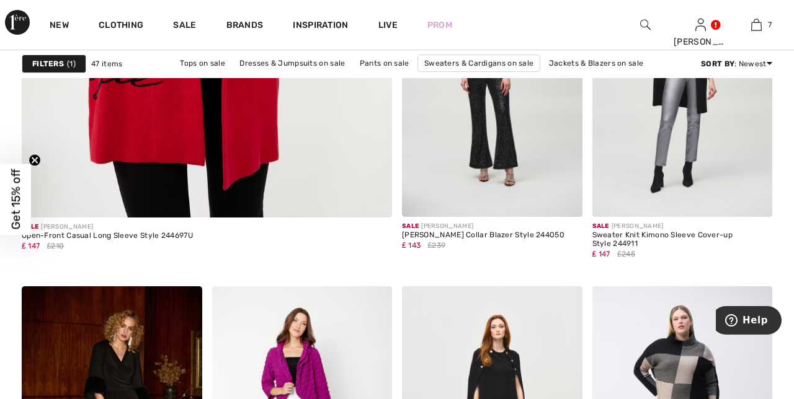
click at [649, 18] on img at bounding box center [645, 24] width 11 height 15
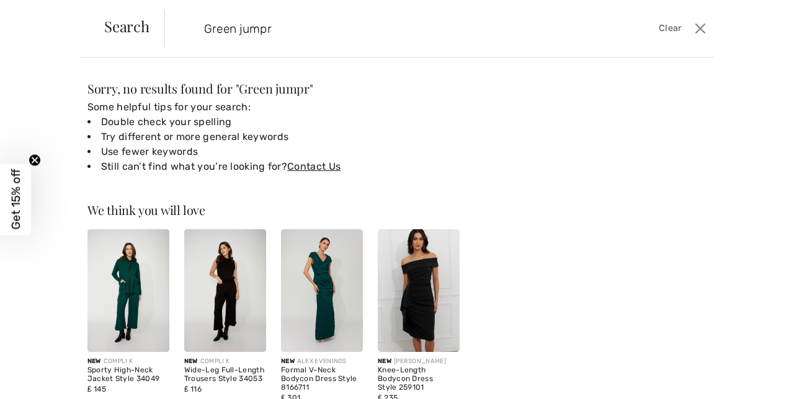
type input "Green jumpr"
